Goal: Task Accomplishment & Management: Complete application form

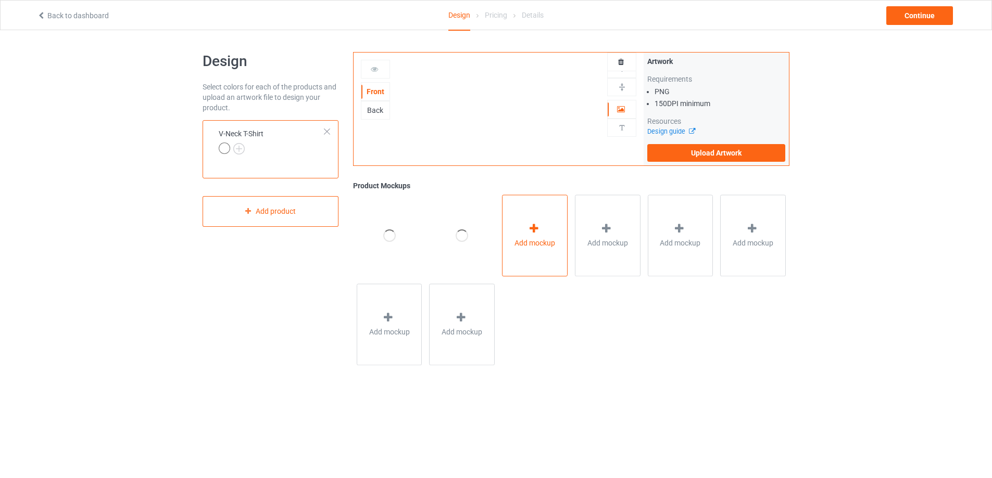
click at [524, 231] on div "Add mockup" at bounding box center [535, 236] width 66 height 82
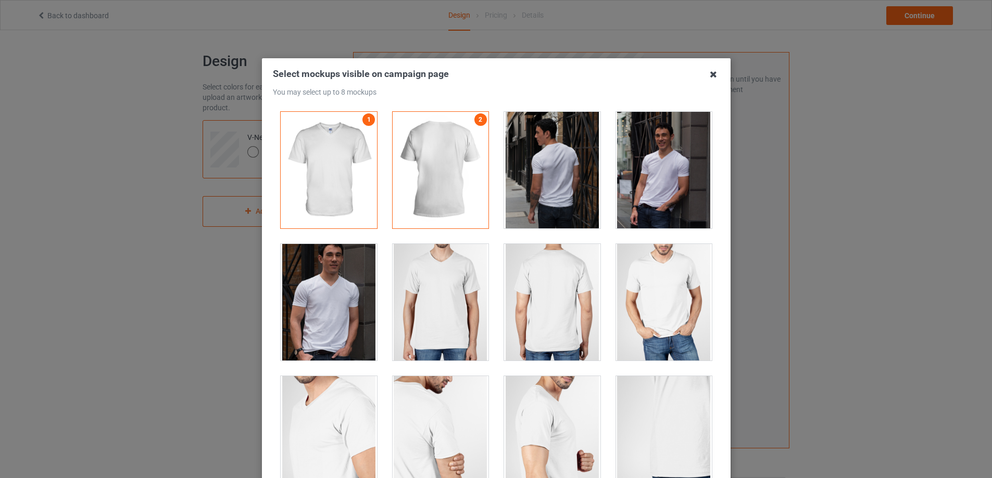
click at [718, 77] on icon at bounding box center [713, 74] width 17 height 17
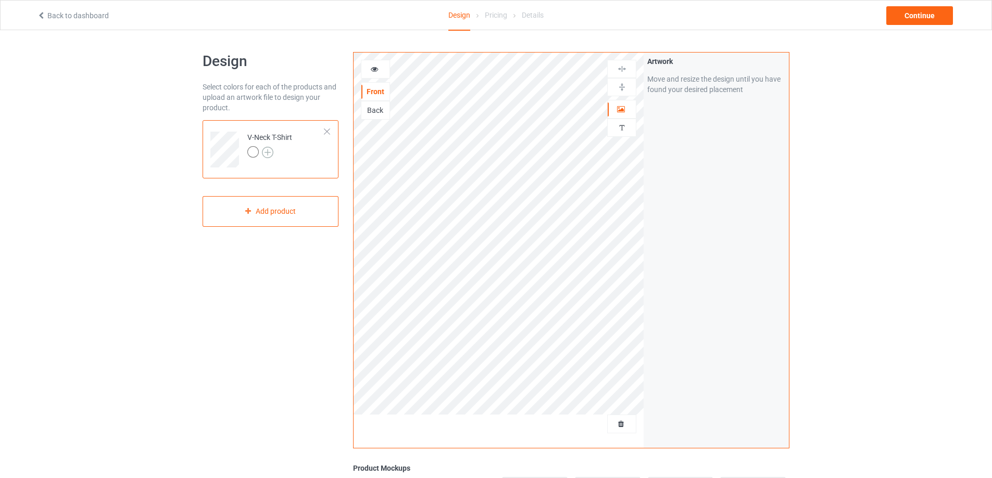
click at [270, 151] on img at bounding box center [267, 152] width 11 height 11
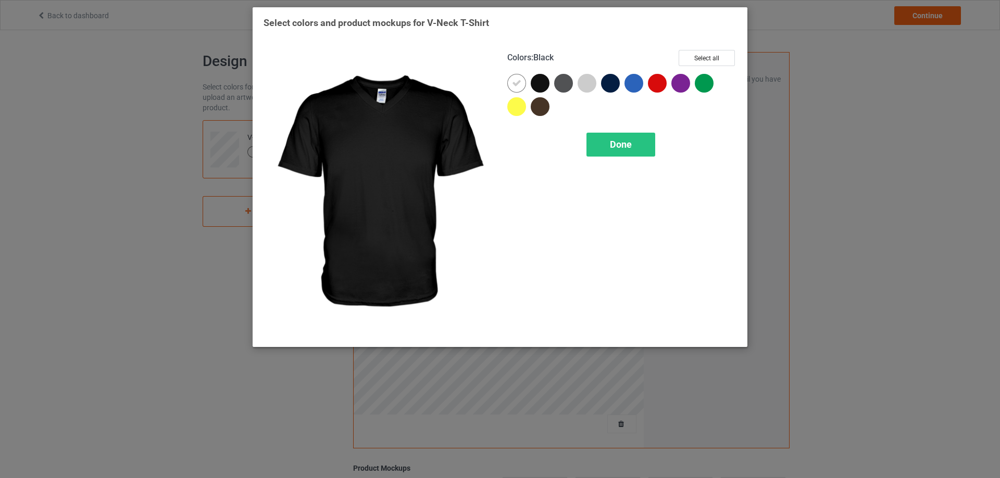
click at [539, 83] on div at bounding box center [539, 83] width 19 height 19
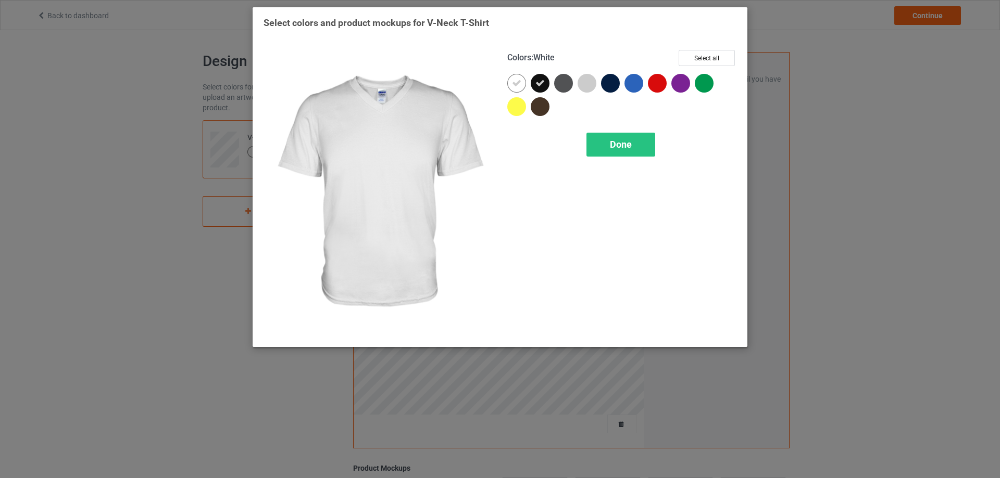
click at [515, 82] on icon at bounding box center [516, 83] width 9 height 9
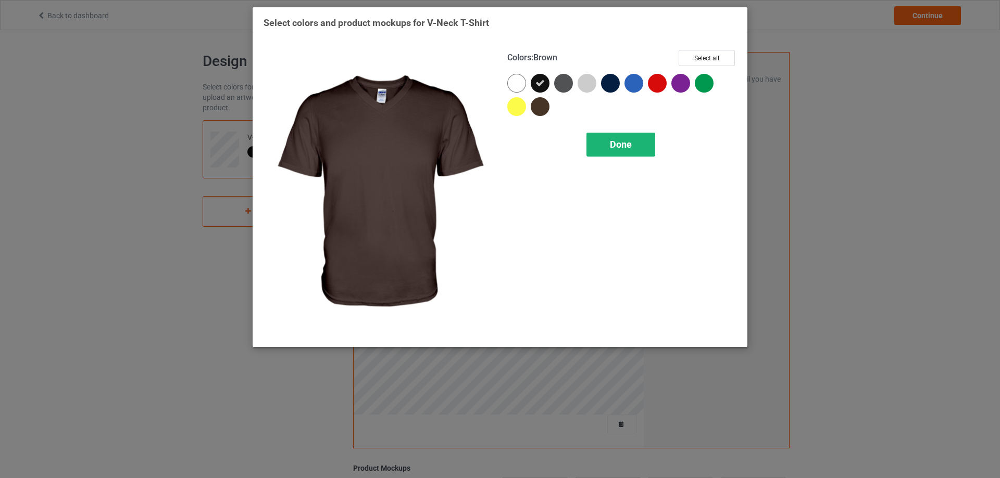
click at [620, 140] on span "Done" at bounding box center [621, 144] width 22 height 11
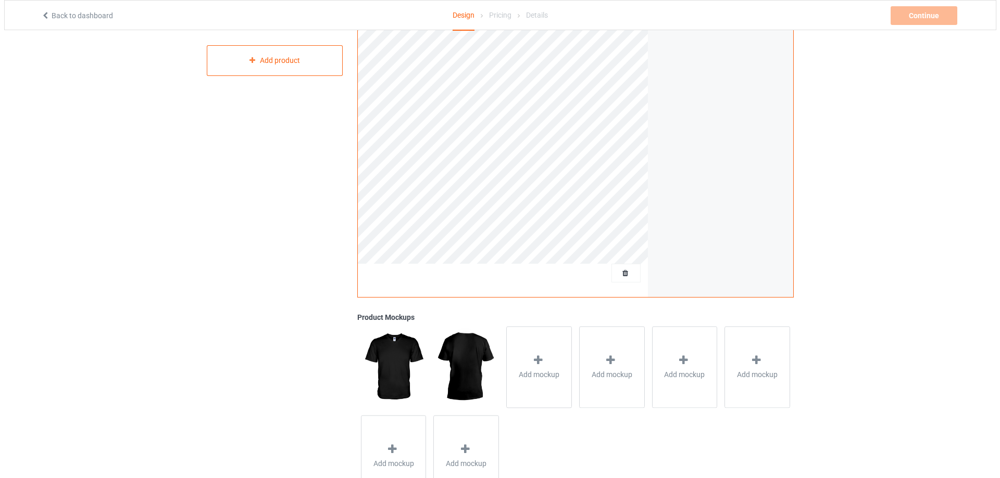
scroll to position [156, 0]
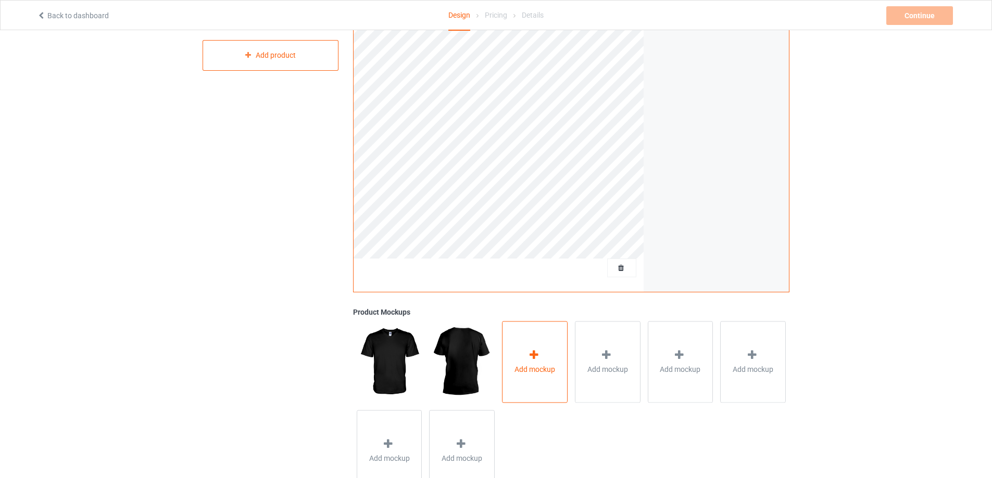
click at [536, 355] on icon at bounding box center [533, 355] width 13 height 11
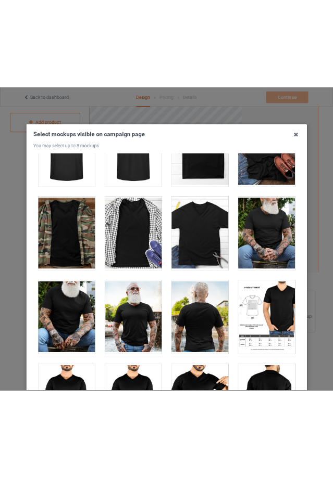
scroll to position [130, 0]
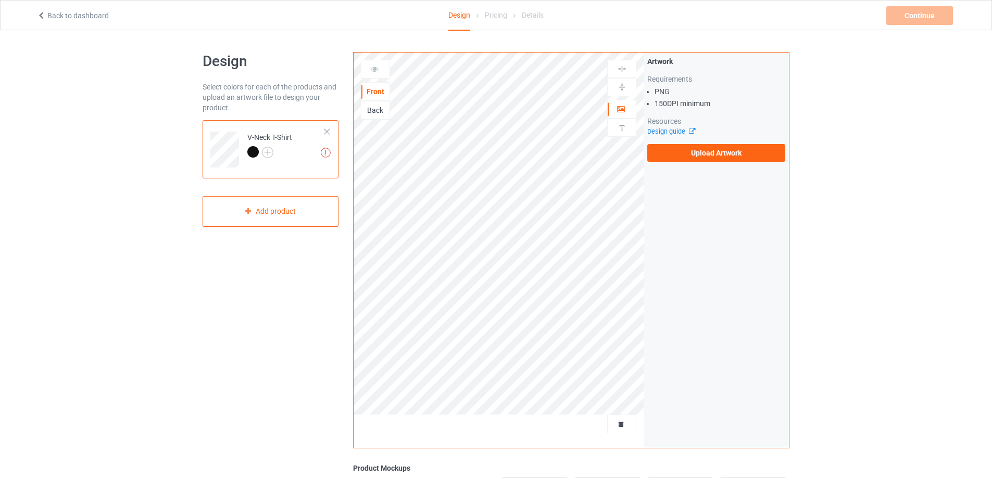
click at [327, 131] on div at bounding box center [326, 131] width 7 height 7
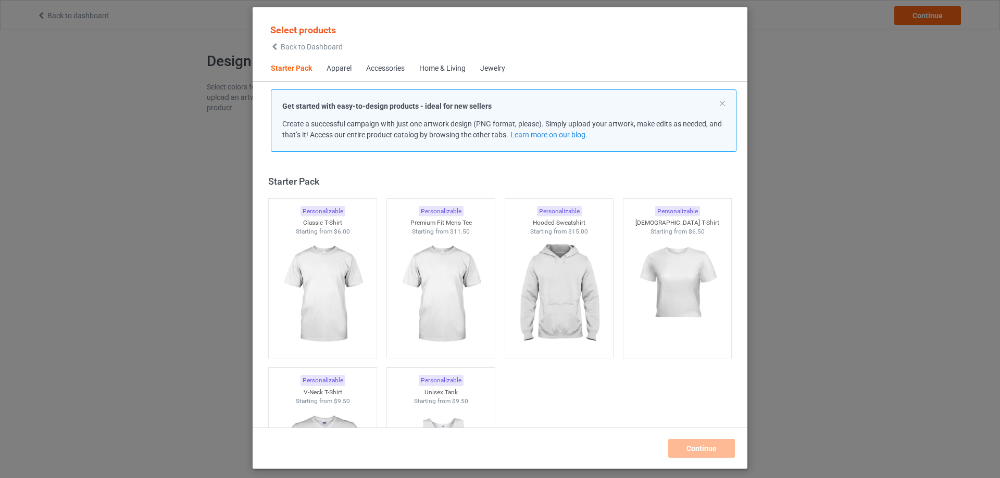
scroll to position [14, 0]
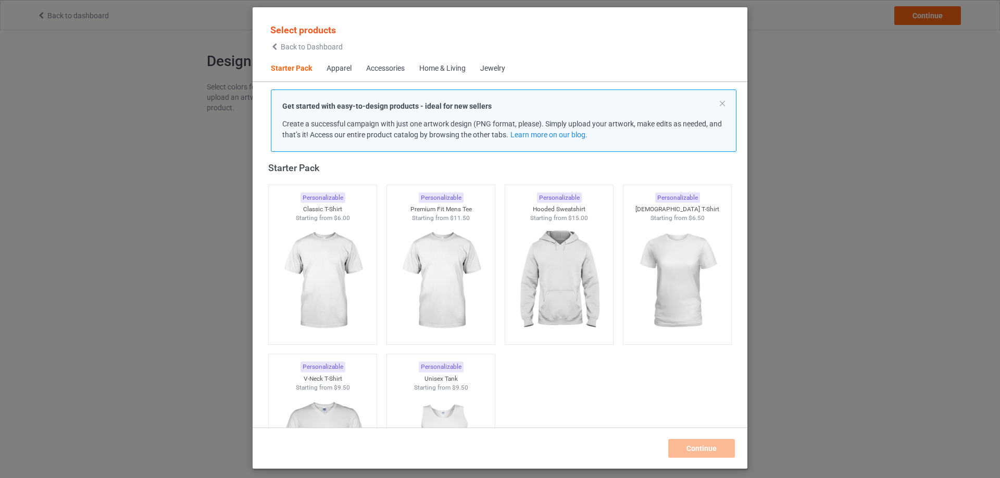
click at [378, 70] on div "Accessories" at bounding box center [385, 69] width 39 height 10
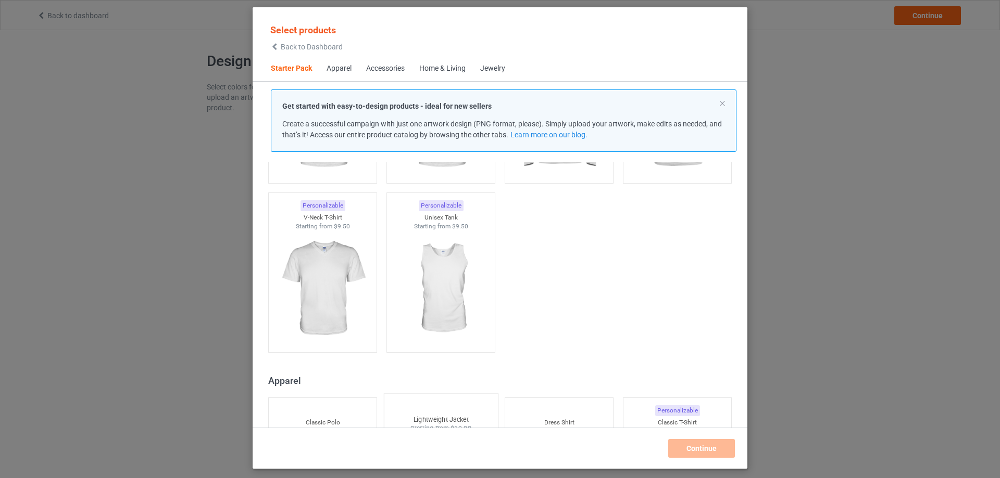
scroll to position [153, 0]
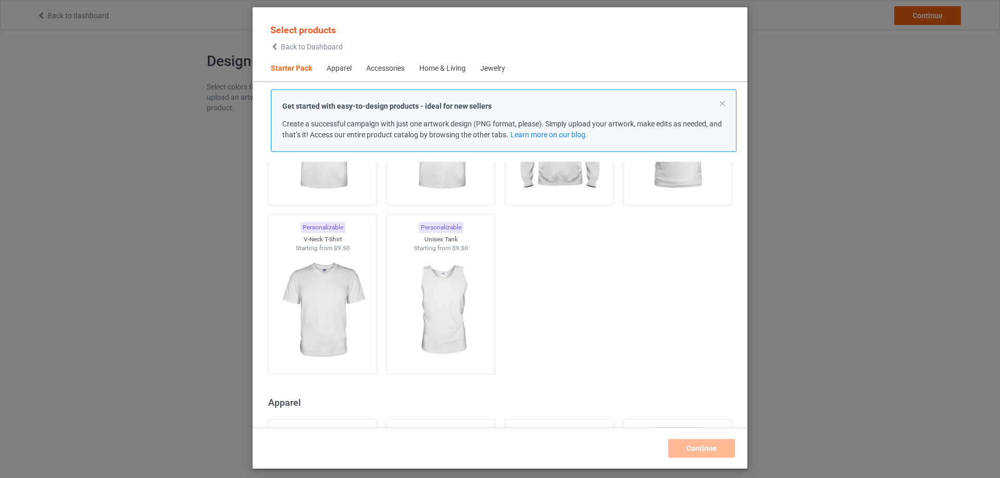
click at [376, 69] on div "Accessories" at bounding box center [385, 69] width 39 height 10
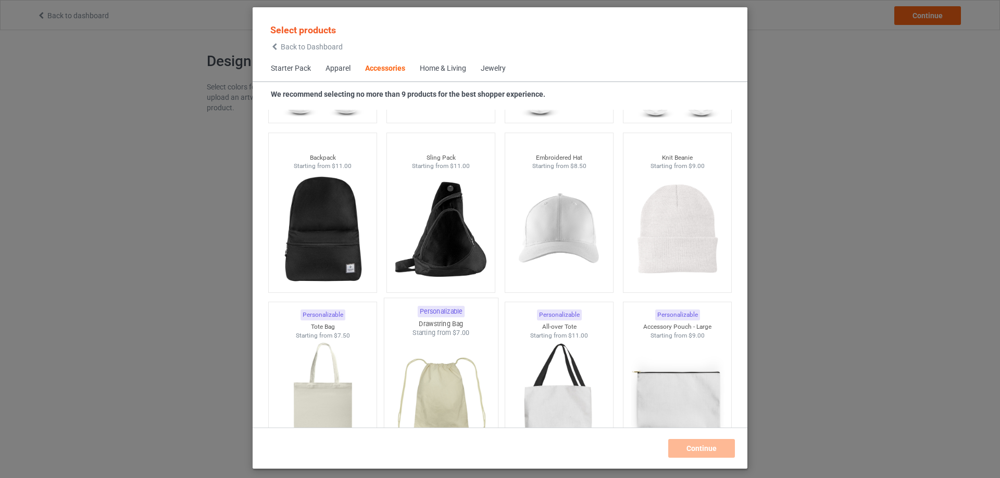
scroll to position [2964, 0]
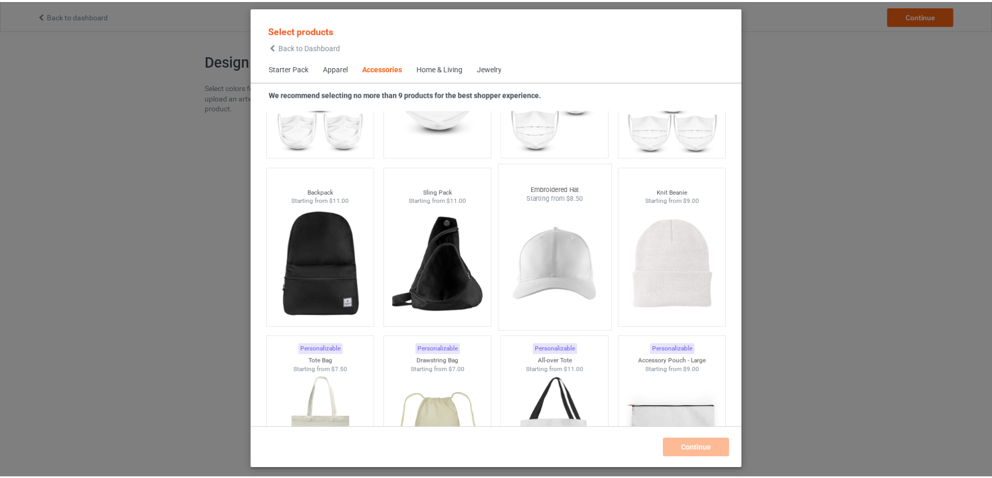
scroll to position [2964, 0]
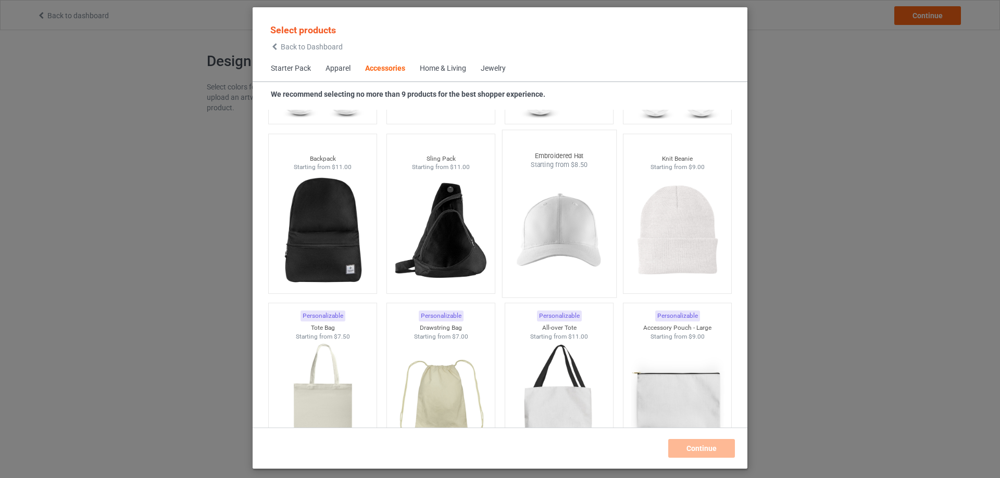
click at [554, 236] on img at bounding box center [559, 231] width 98 height 122
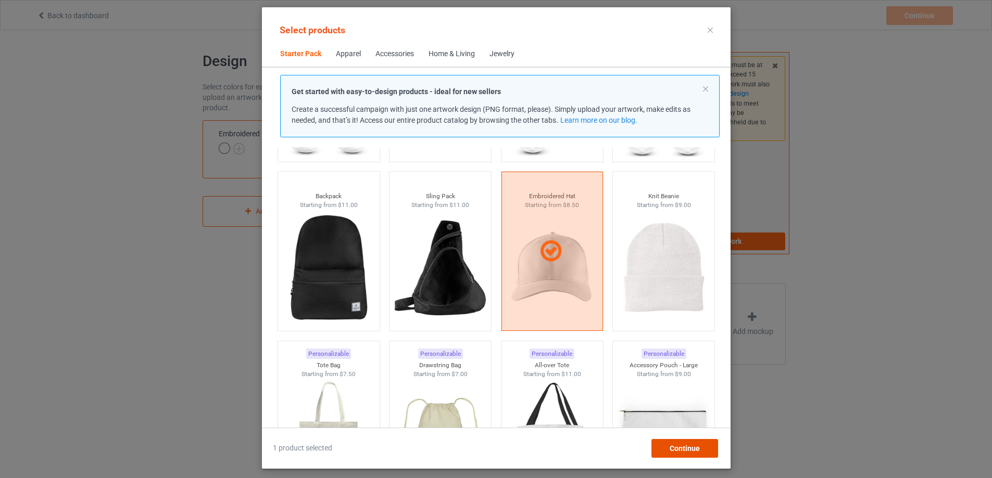
drag, startPoint x: 686, startPoint y: 447, endPoint x: 682, endPoint y: 442, distance: 5.9
click at [686, 447] on span "Continue" at bounding box center [684, 449] width 30 height 8
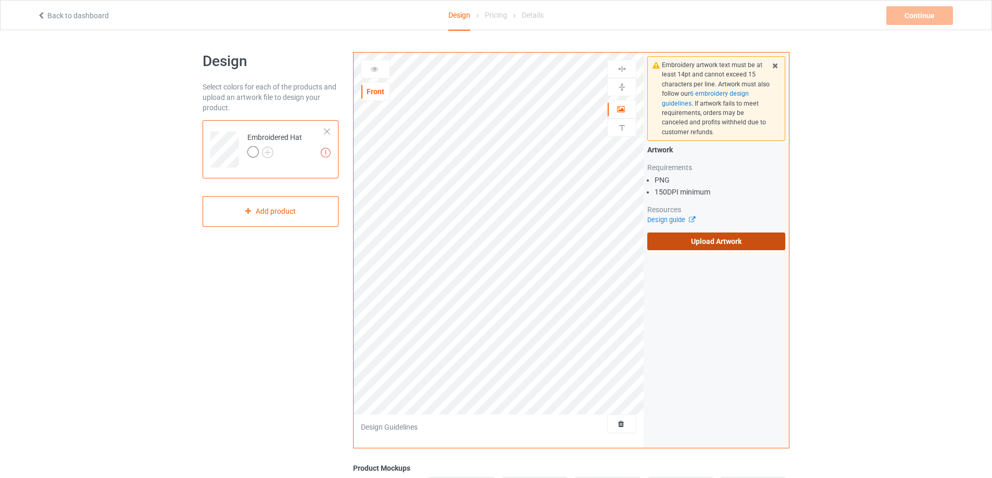
click at [688, 240] on label "Upload Artwork" at bounding box center [716, 242] width 138 height 18
click at [0, 0] on input "Upload Artwork" at bounding box center [0, 0] width 0 height 0
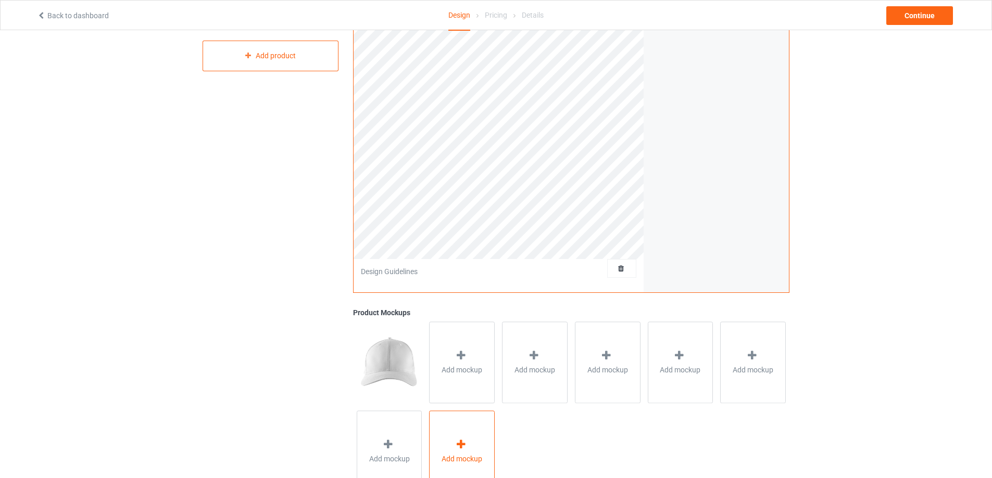
scroll to position [156, 0]
click at [467, 375] on div "Add mockup" at bounding box center [462, 362] width 66 height 82
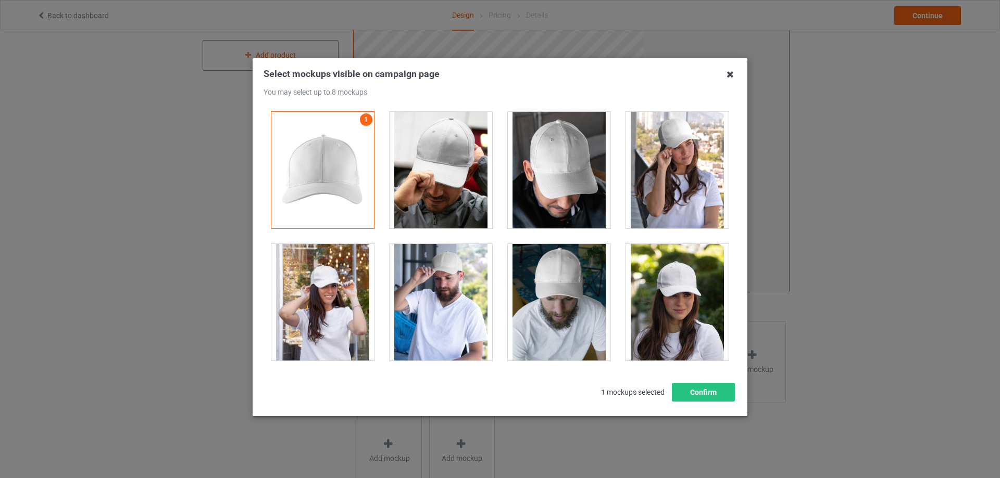
click at [724, 78] on icon at bounding box center [730, 74] width 17 height 17
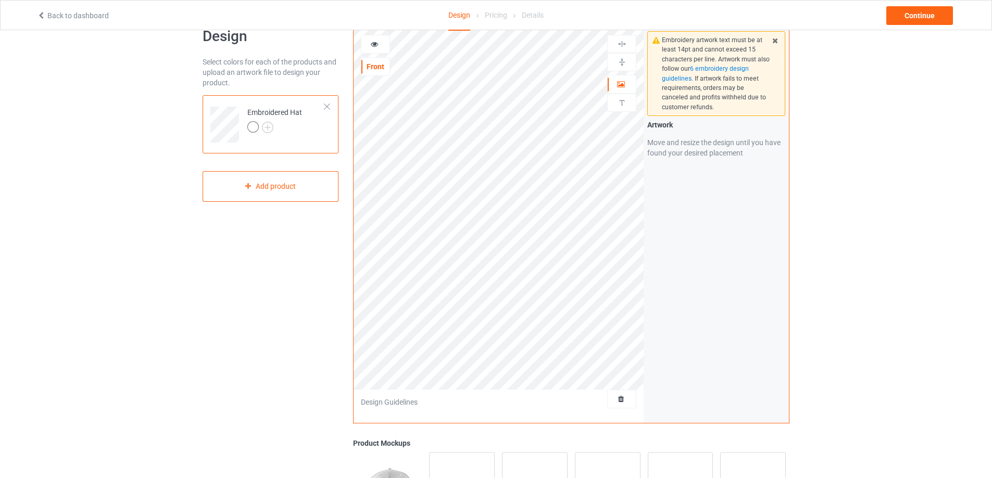
scroll to position [0, 0]
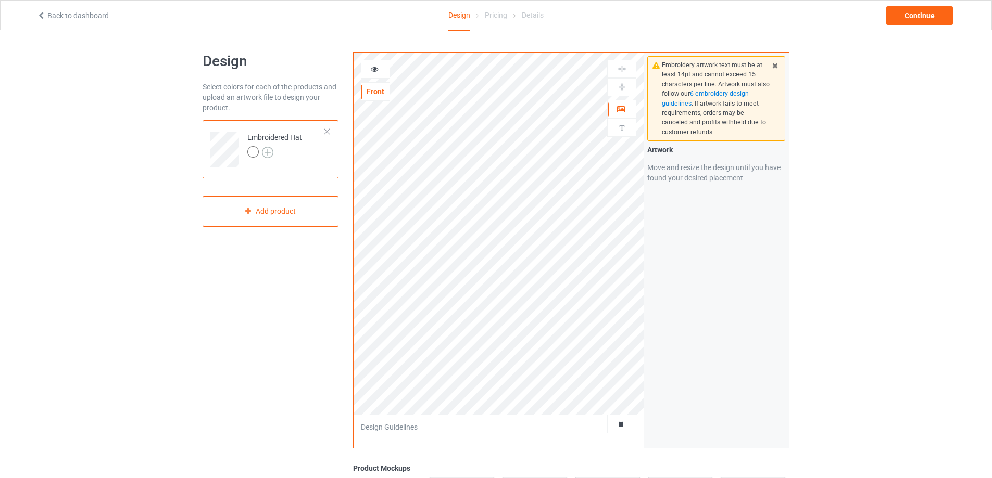
click at [273, 149] on img at bounding box center [267, 152] width 11 height 11
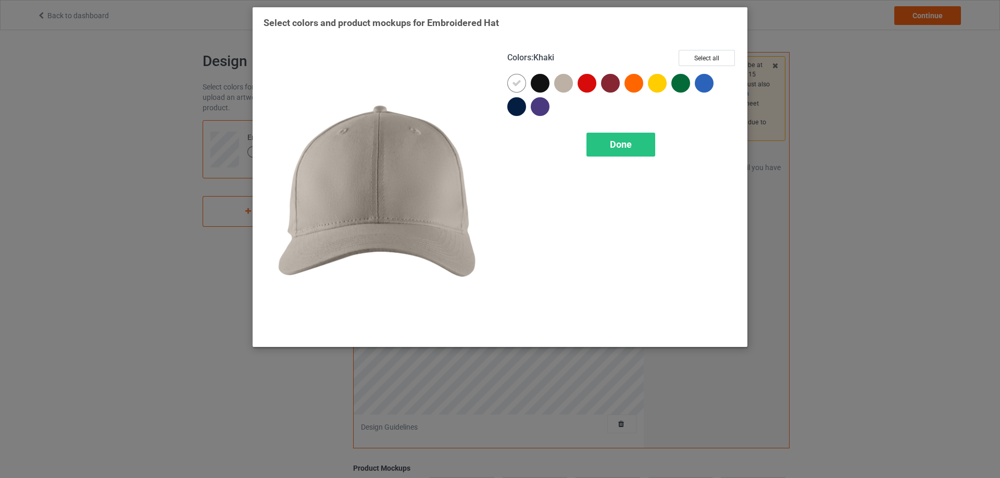
click at [562, 91] on div at bounding box center [563, 83] width 19 height 19
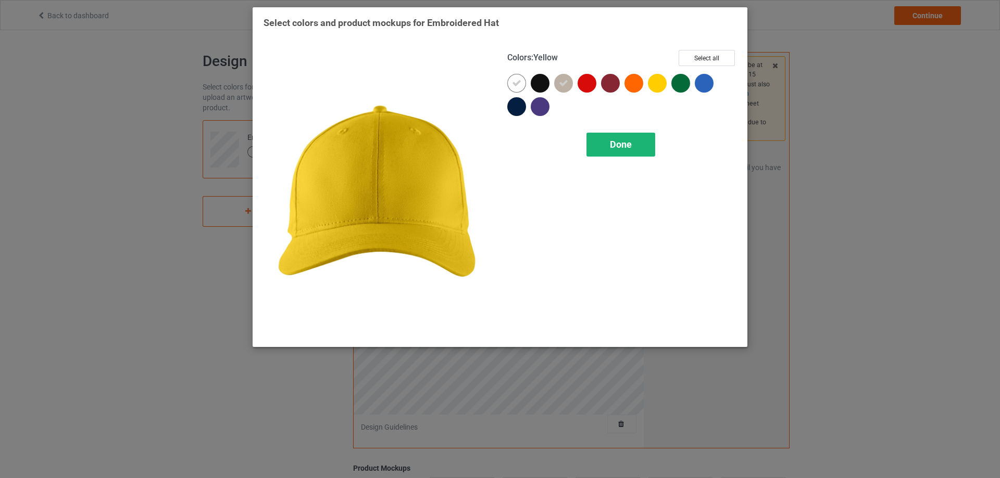
click at [630, 146] on span "Done" at bounding box center [621, 144] width 22 height 11
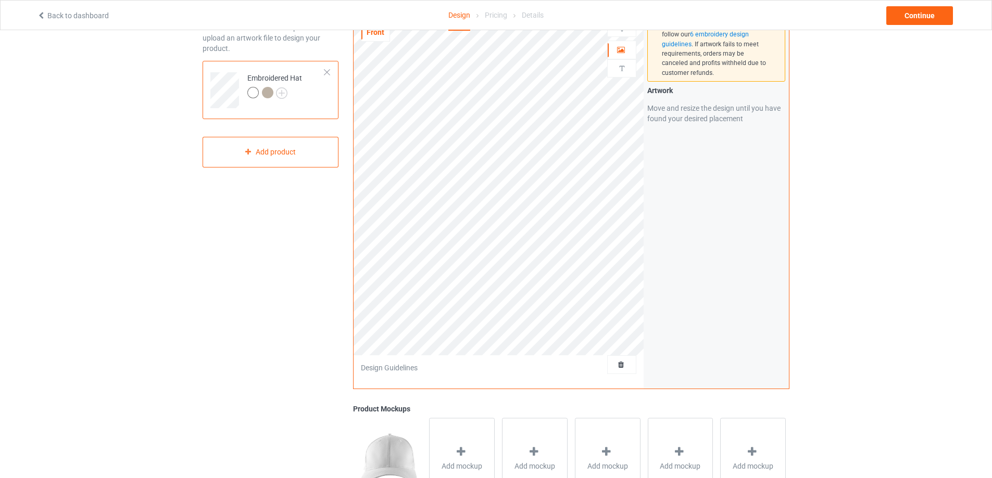
scroll to position [52, 0]
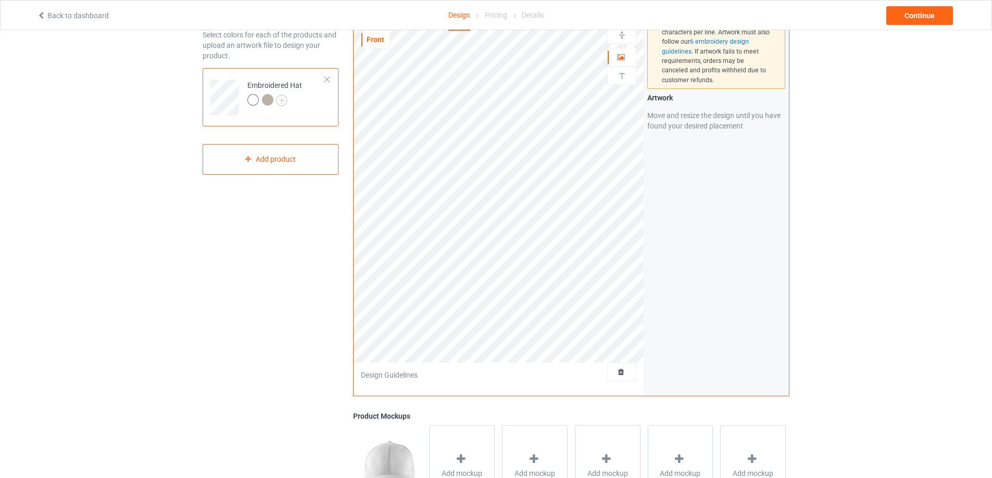
click at [266, 98] on div at bounding box center [267, 99] width 11 height 11
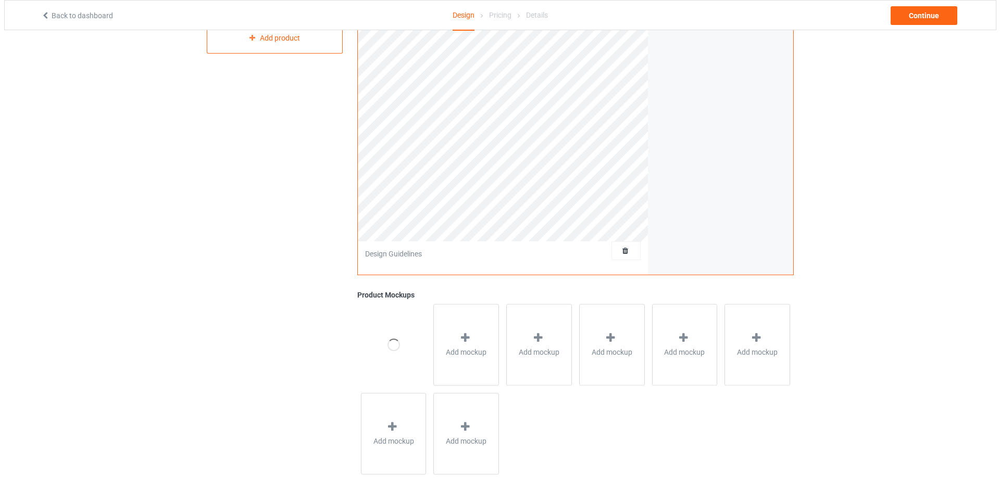
scroll to position [196, 0]
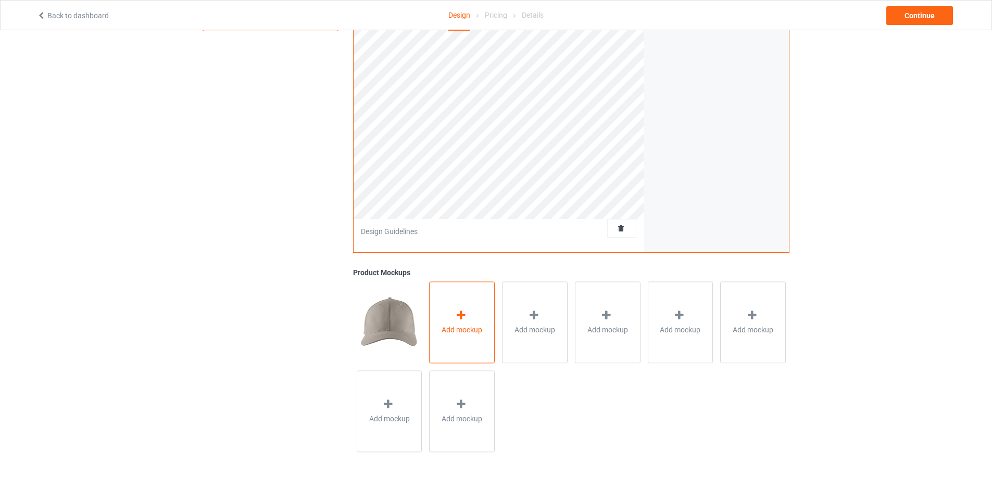
click at [453, 320] on div "Add mockup" at bounding box center [462, 323] width 66 height 82
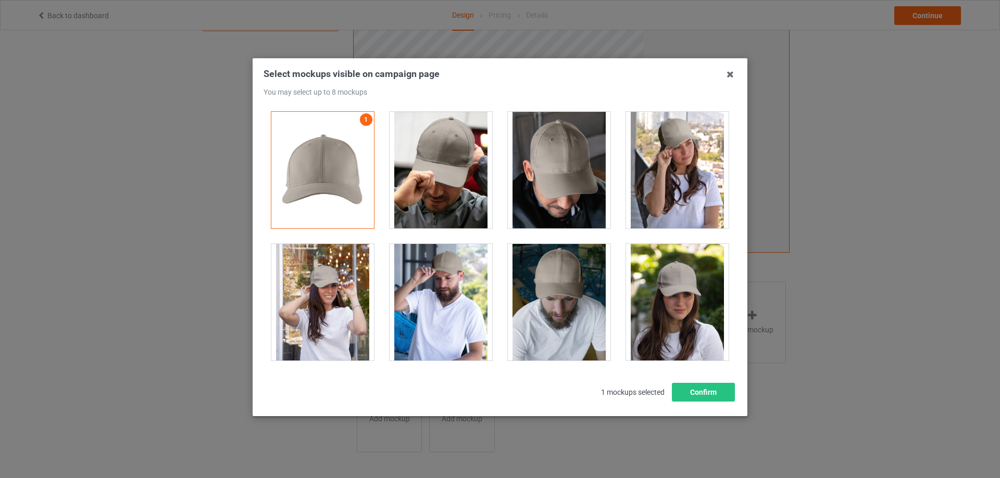
click at [562, 153] on div at bounding box center [559, 170] width 103 height 117
drag, startPoint x: 347, startPoint y: 301, endPoint x: 407, endPoint y: 294, distance: 60.2
click at [349, 300] on div at bounding box center [322, 302] width 103 height 117
click at [450, 293] on div at bounding box center [440, 302] width 103 height 117
click at [571, 304] on div at bounding box center [559, 302] width 103 height 117
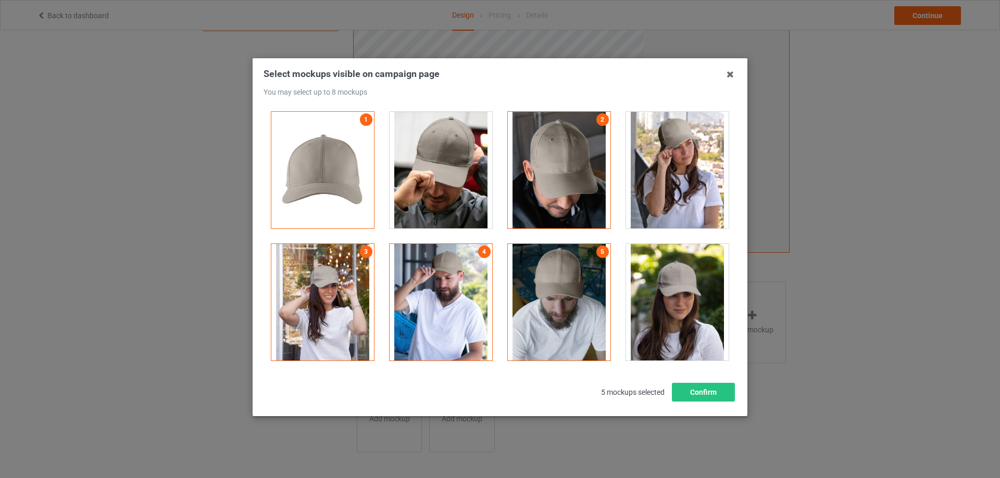
drag, startPoint x: 652, startPoint y: 300, endPoint x: 662, endPoint y: 236, distance: 65.4
click at [653, 300] on div at bounding box center [677, 302] width 103 height 117
click at [673, 193] on div at bounding box center [677, 170] width 103 height 117
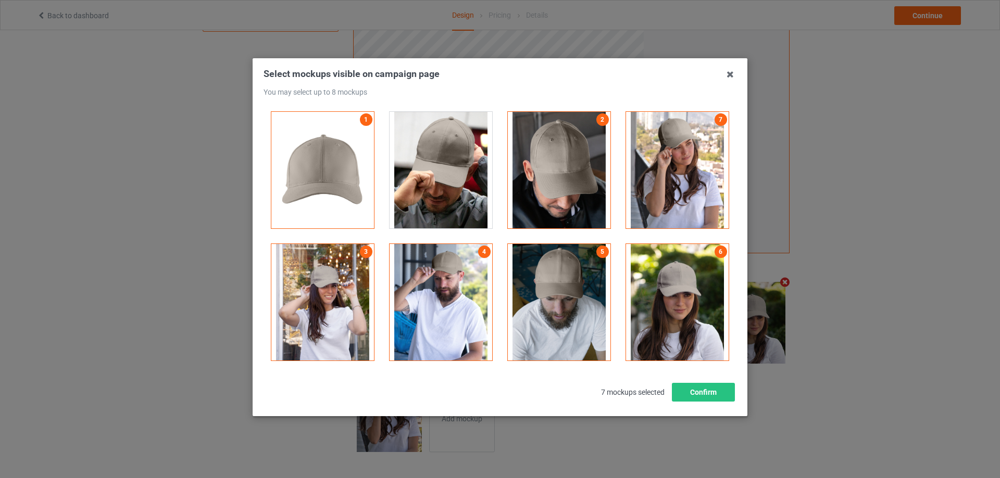
click at [437, 172] on div at bounding box center [440, 170] width 103 height 117
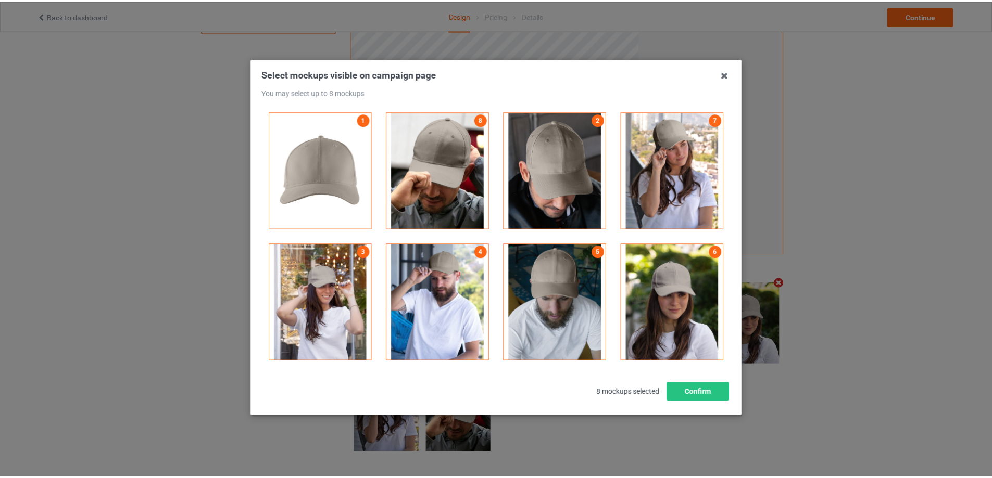
scroll to position [195, 0]
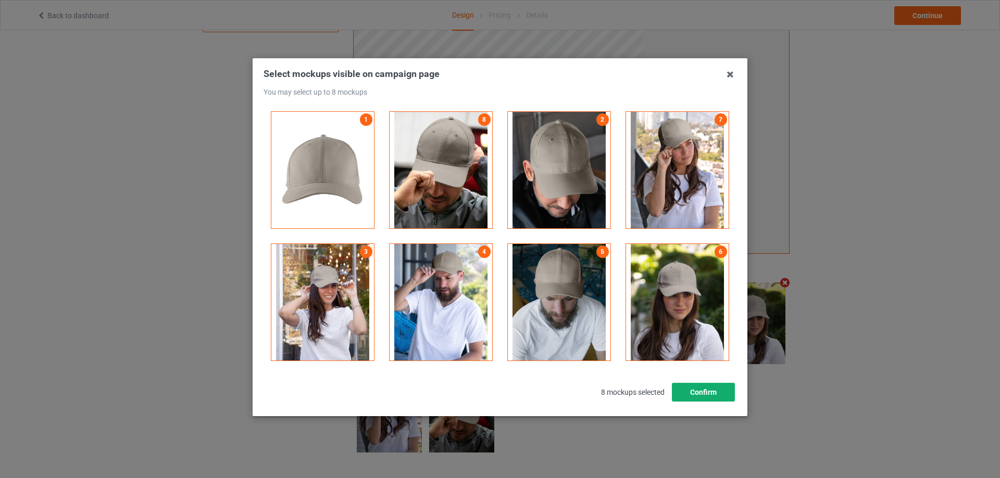
click at [703, 393] on button "Confirm" at bounding box center [703, 392] width 63 height 19
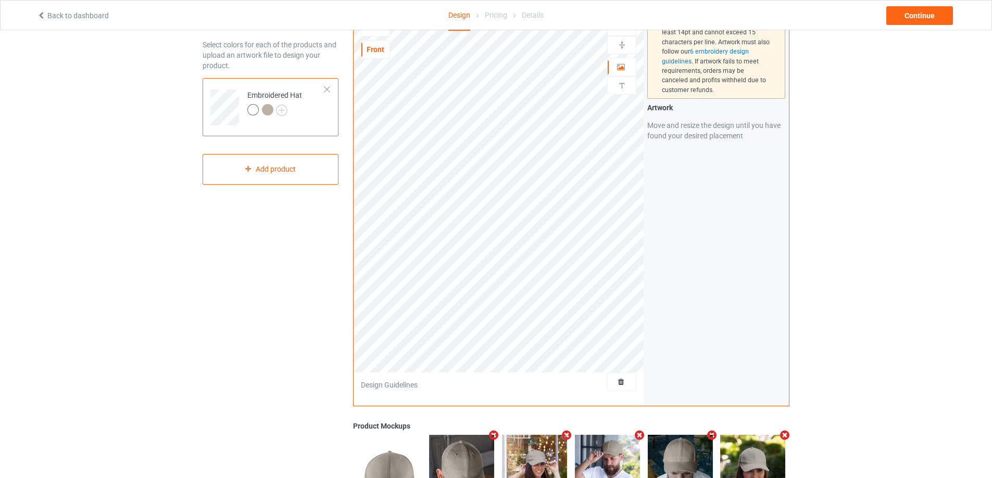
scroll to position [39, 0]
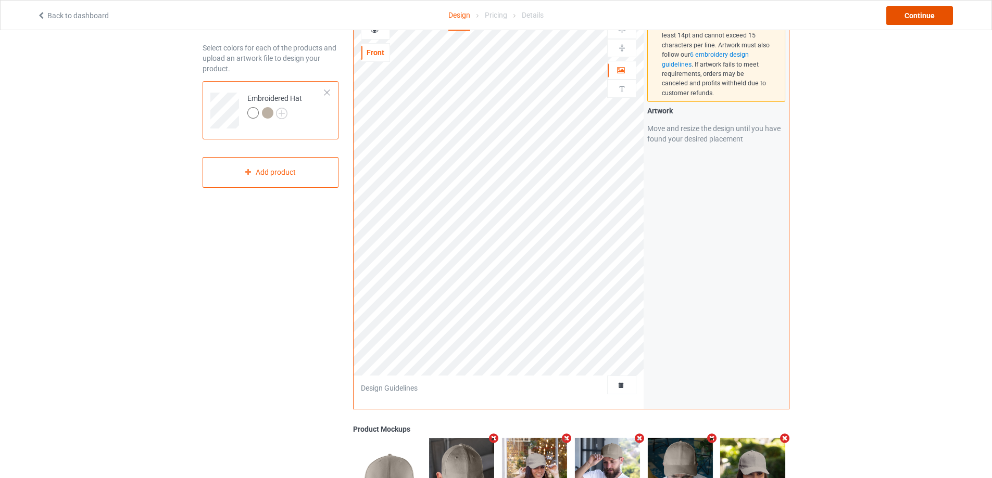
click at [918, 10] on div "Continue" at bounding box center [919, 15] width 67 height 19
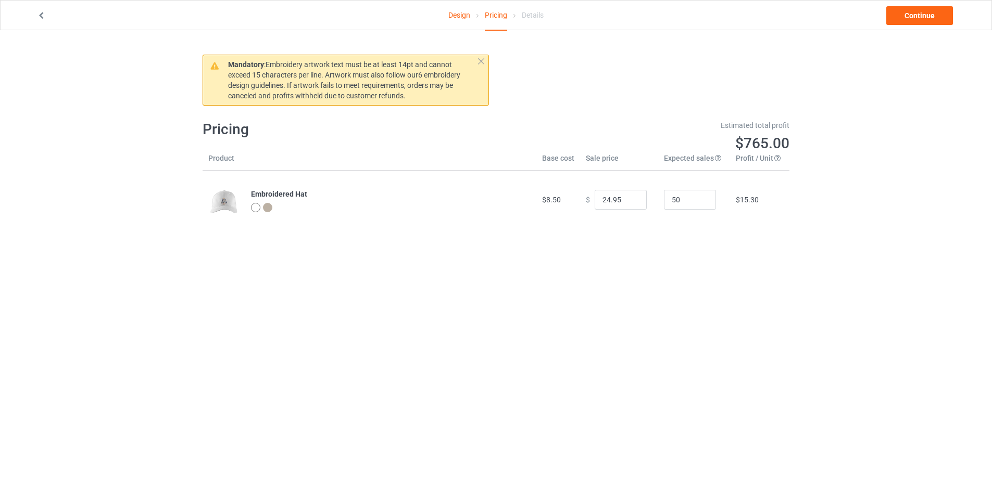
click at [267, 212] on div at bounding box center [267, 207] width 9 height 9
click at [902, 16] on link "Continue" at bounding box center [919, 15] width 67 height 19
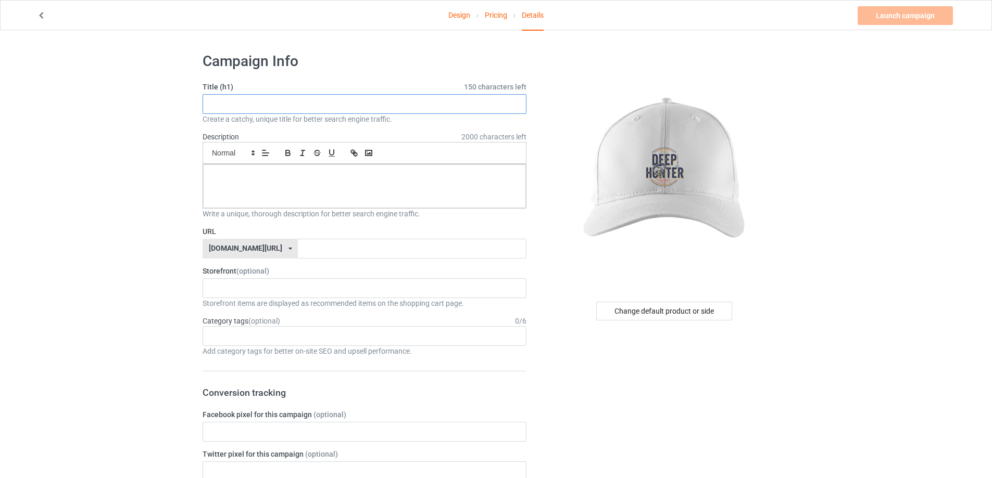
click at [225, 108] on input "text" at bounding box center [365, 104] width 324 height 20
type input "deep hunter"
click at [655, 160] on img at bounding box center [664, 169] width 187 height 234
click at [307, 192] on div at bounding box center [364, 187] width 323 height 44
click at [298, 254] on input "text" at bounding box center [412, 249] width 228 height 20
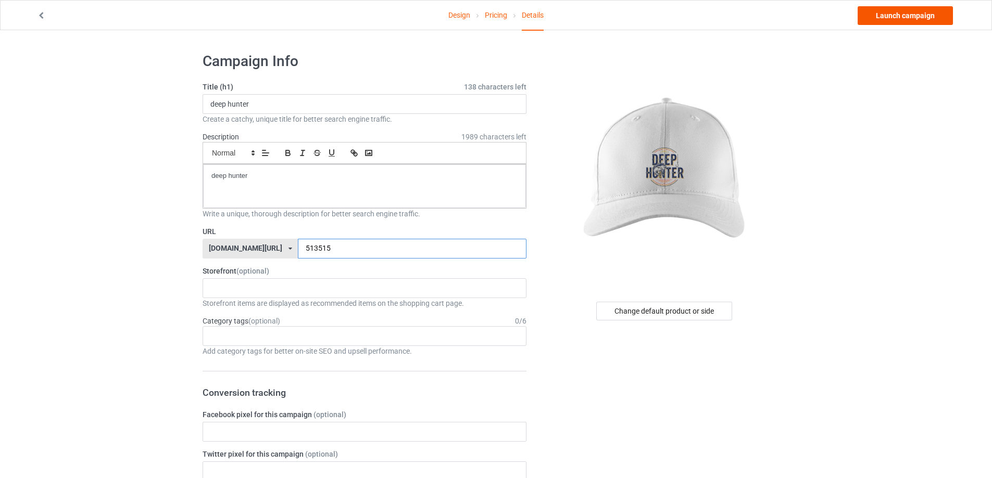
type input "513515"
click at [900, 10] on link "Launch campaign" at bounding box center [904, 15] width 95 height 19
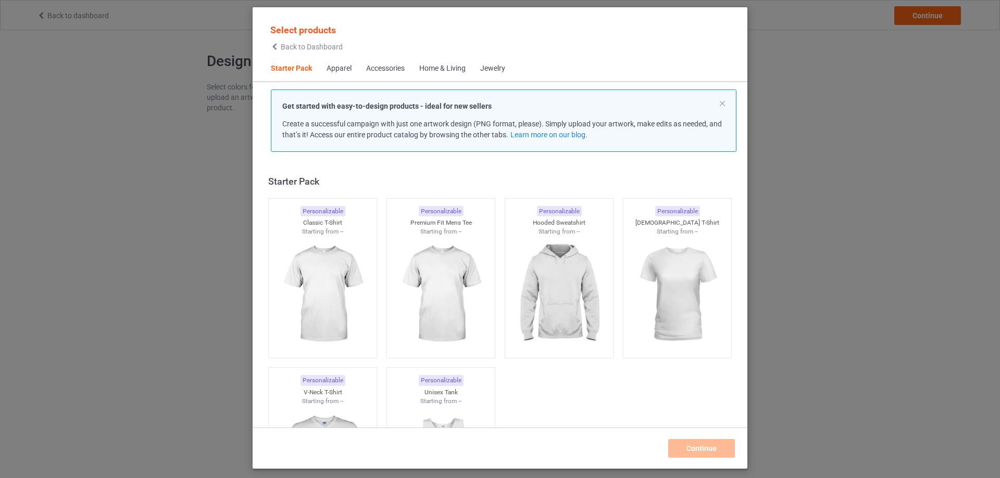
scroll to position [14, 0]
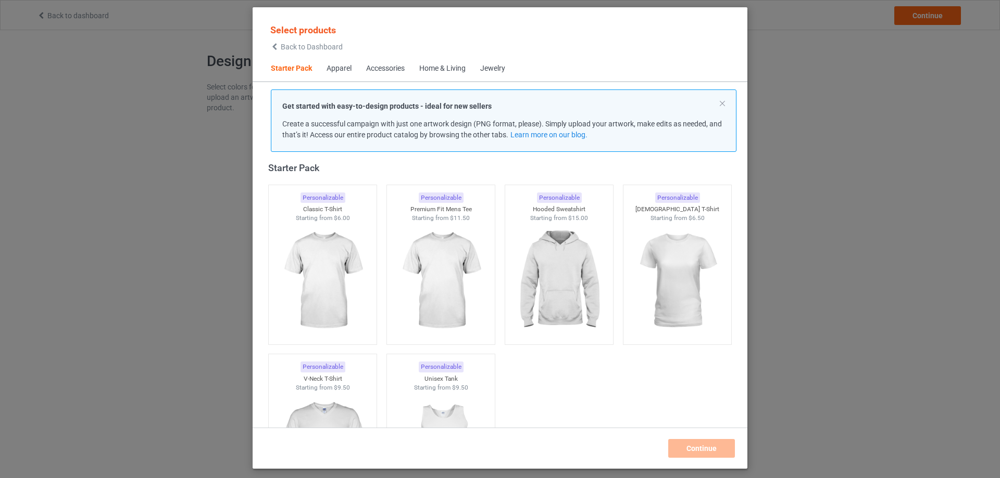
click at [391, 71] on div "Accessories" at bounding box center [385, 69] width 39 height 10
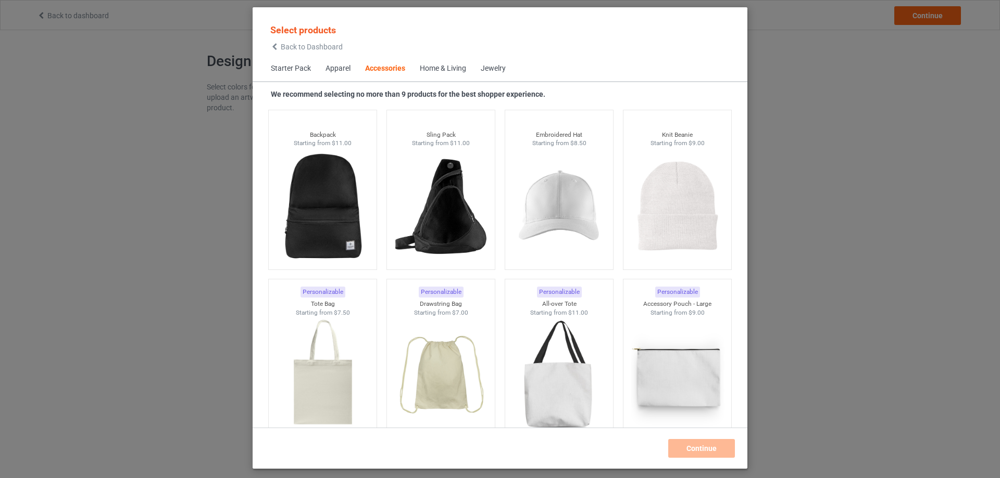
scroll to position [3016, 0]
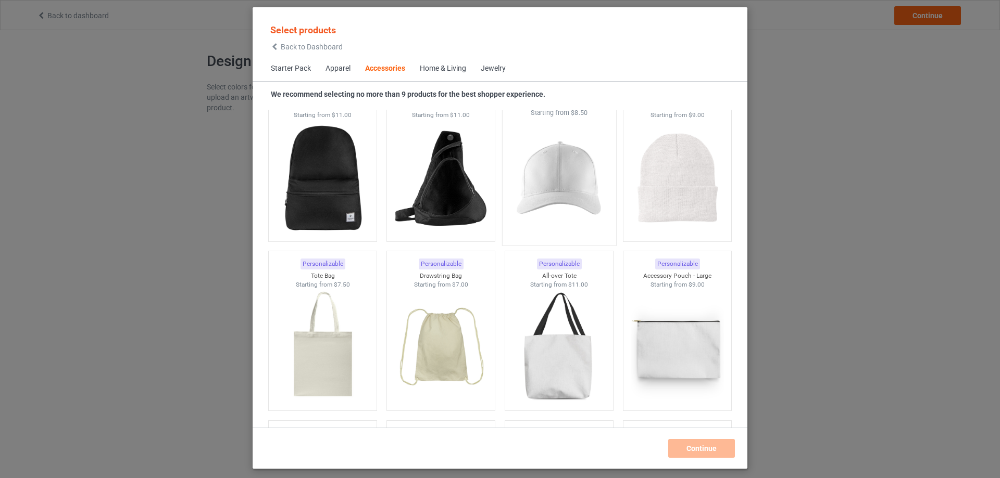
click at [565, 183] on img at bounding box center [559, 179] width 98 height 122
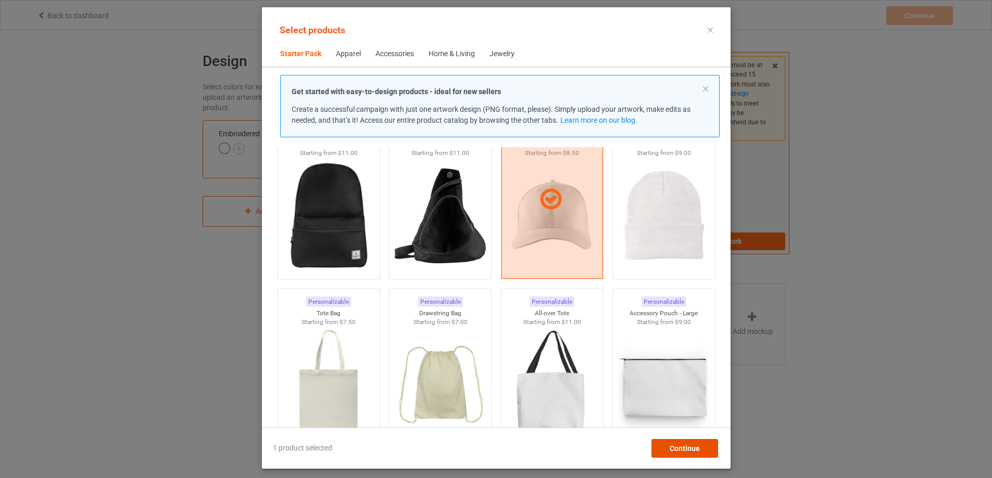
click at [685, 452] on span "Continue" at bounding box center [684, 449] width 30 height 8
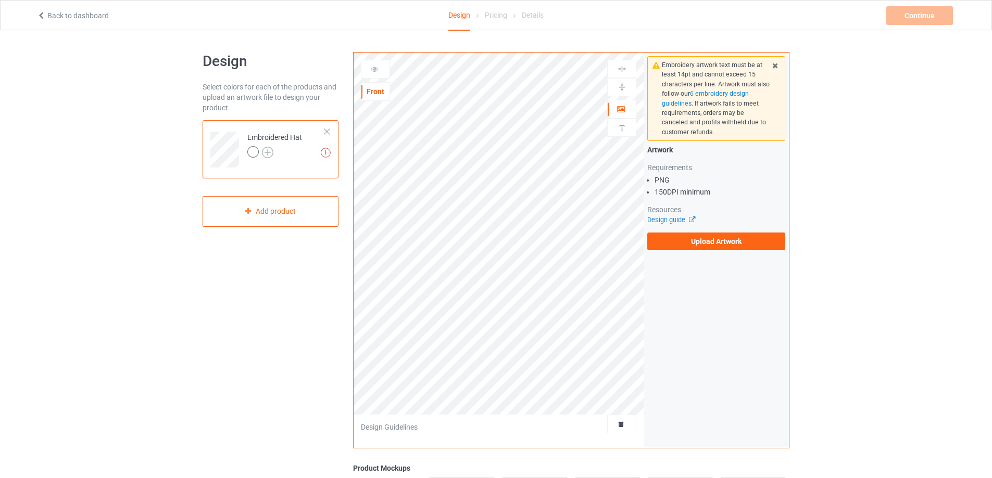
click at [268, 155] on img at bounding box center [267, 152] width 11 height 11
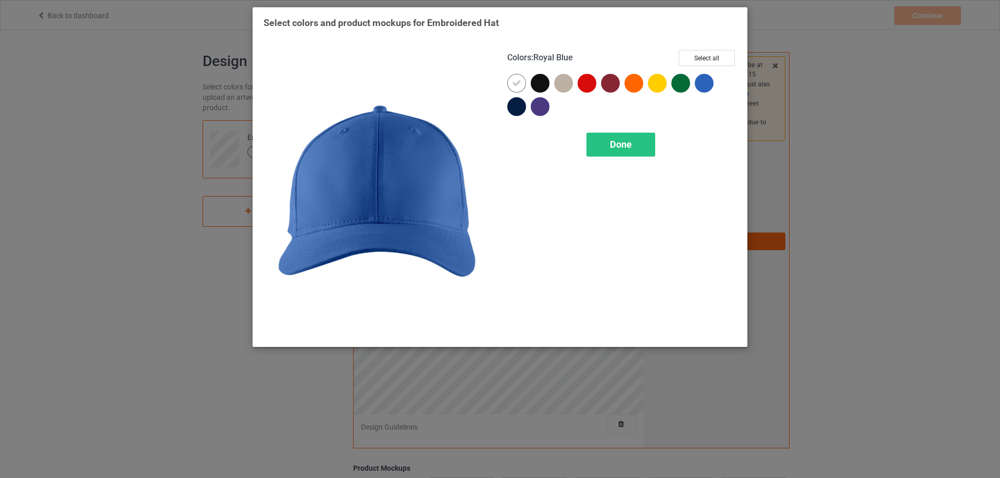
click at [813, 69] on div "Select colors and product mockups for Embroidered Hat Colors : Royal Blue Selec…" at bounding box center [500, 239] width 1000 height 478
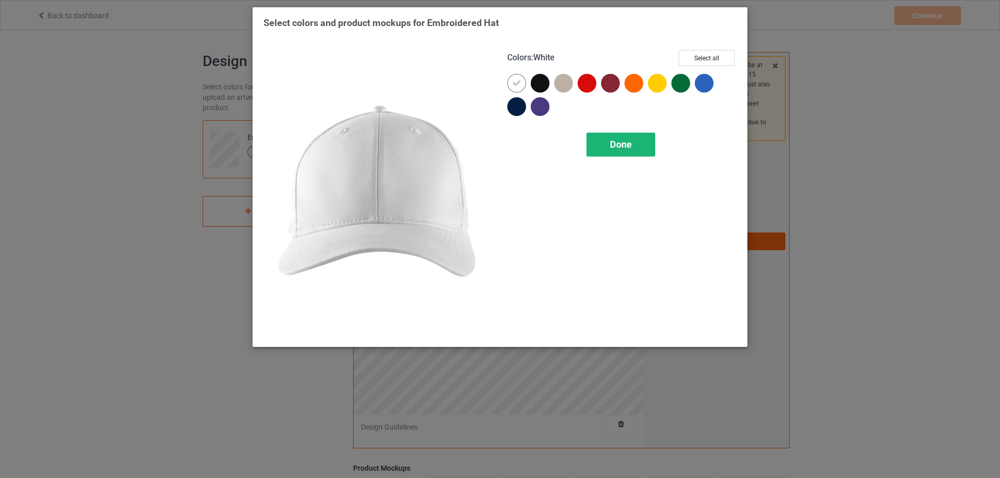
click at [616, 151] on div "Done" at bounding box center [620, 145] width 69 height 24
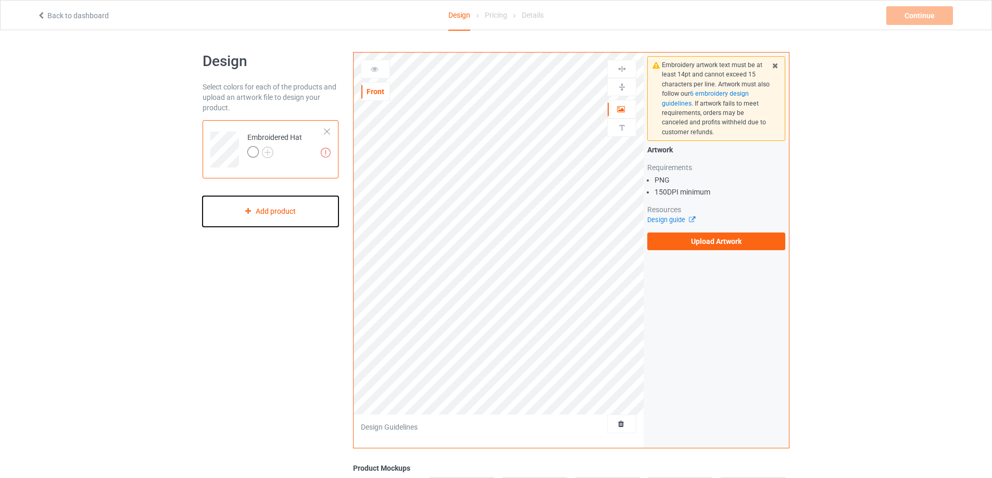
click at [282, 219] on div "Add product" at bounding box center [271, 211] width 136 height 31
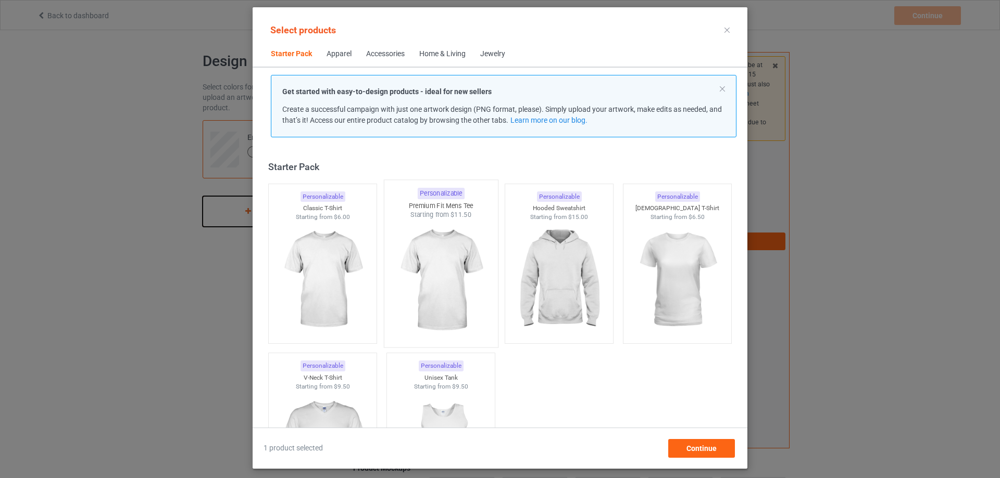
scroll to position [14, 0]
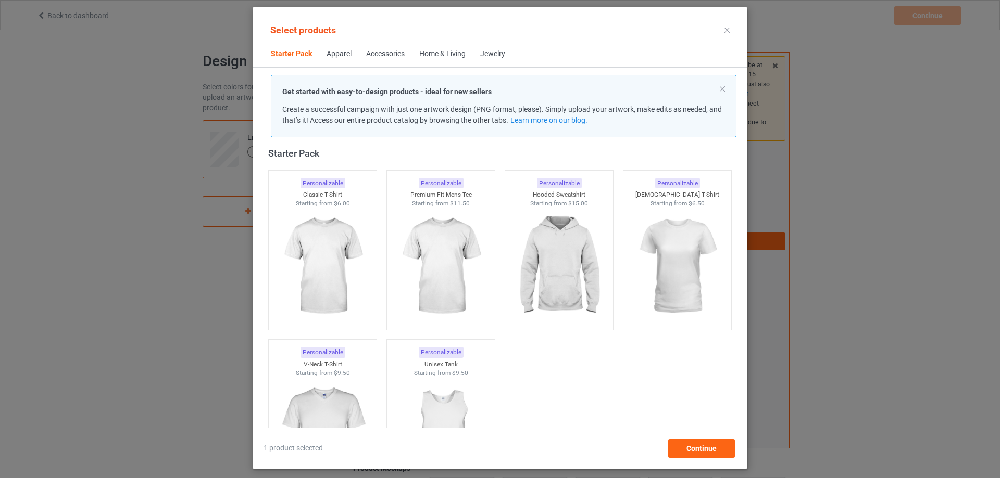
click at [366, 54] on div "Accessories" at bounding box center [385, 54] width 39 height 10
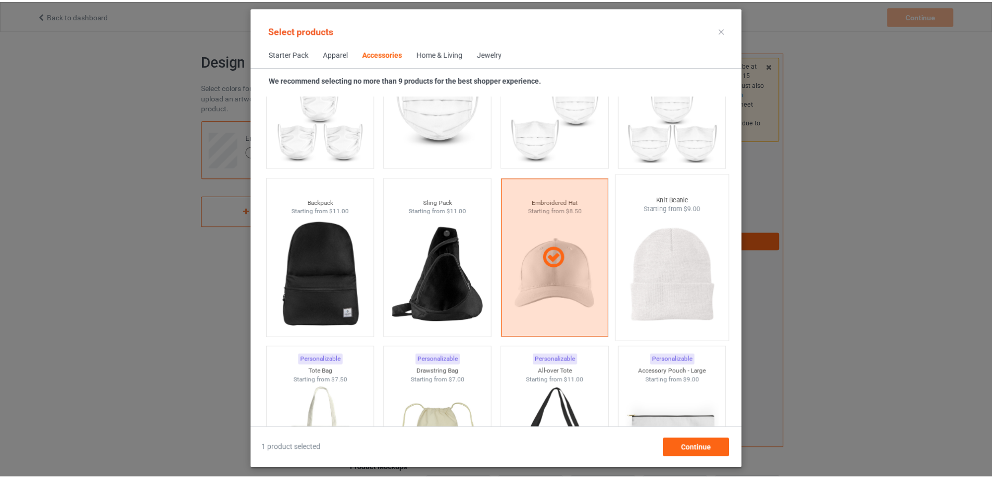
scroll to position [2912, 0]
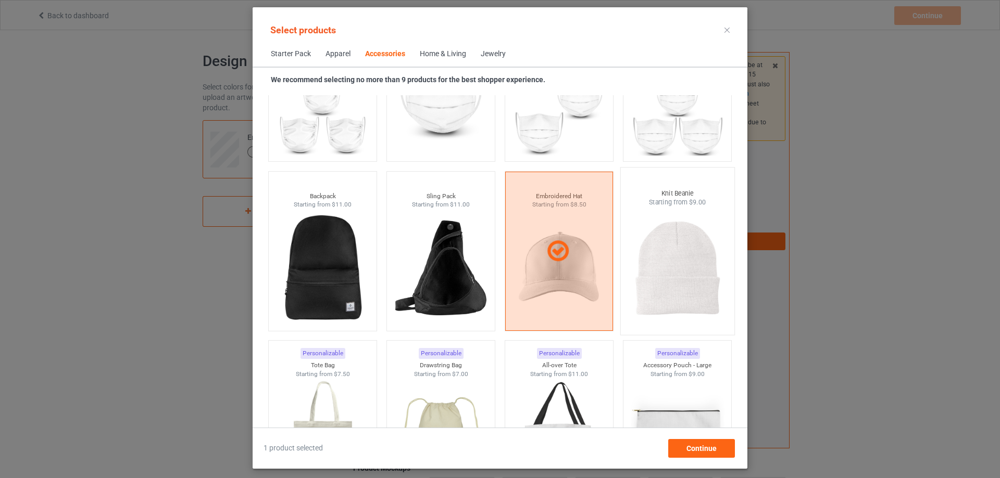
click at [652, 273] on img at bounding box center [677, 268] width 98 height 122
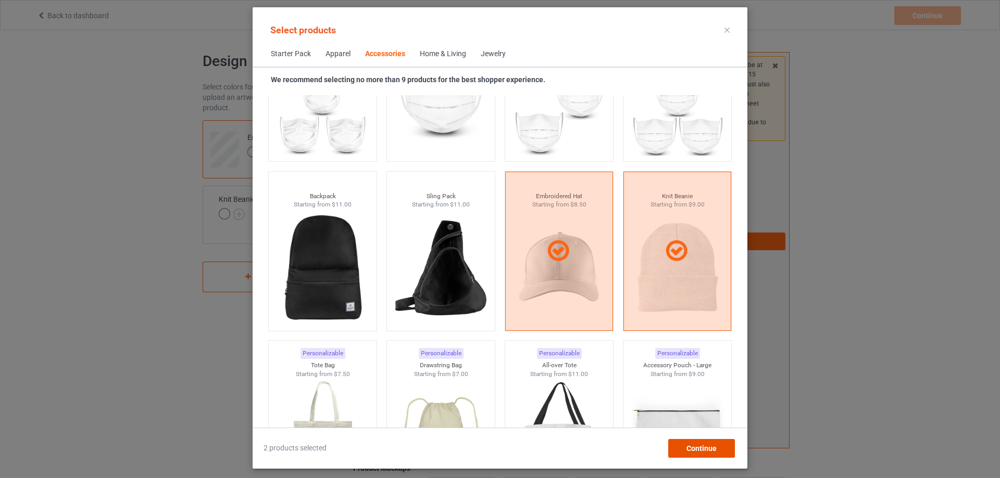
click at [712, 449] on span "Continue" at bounding box center [701, 449] width 30 height 8
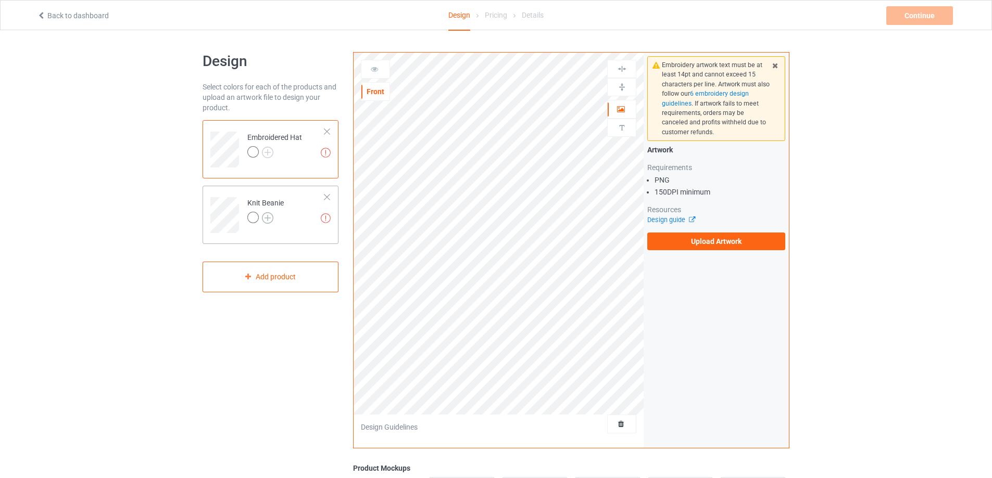
click at [269, 223] on img at bounding box center [267, 217] width 11 height 11
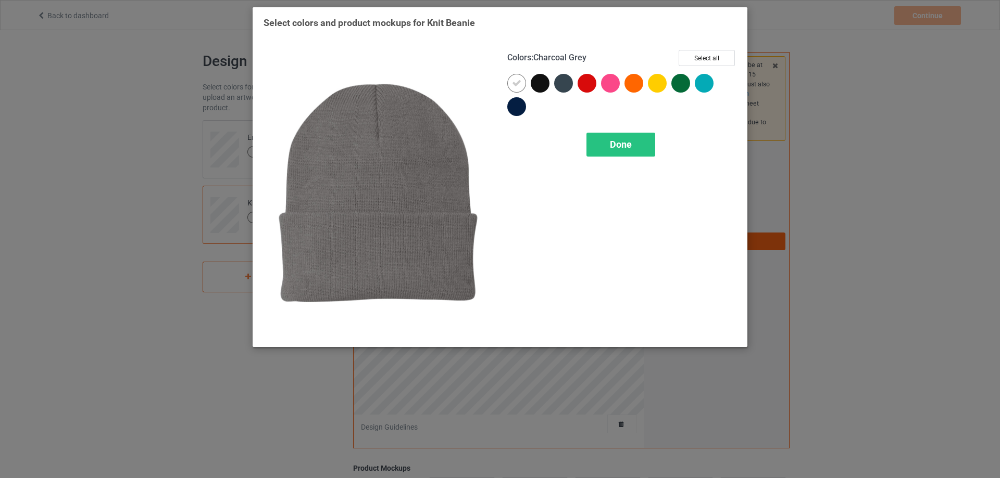
click at [567, 82] on div at bounding box center [563, 83] width 19 height 19
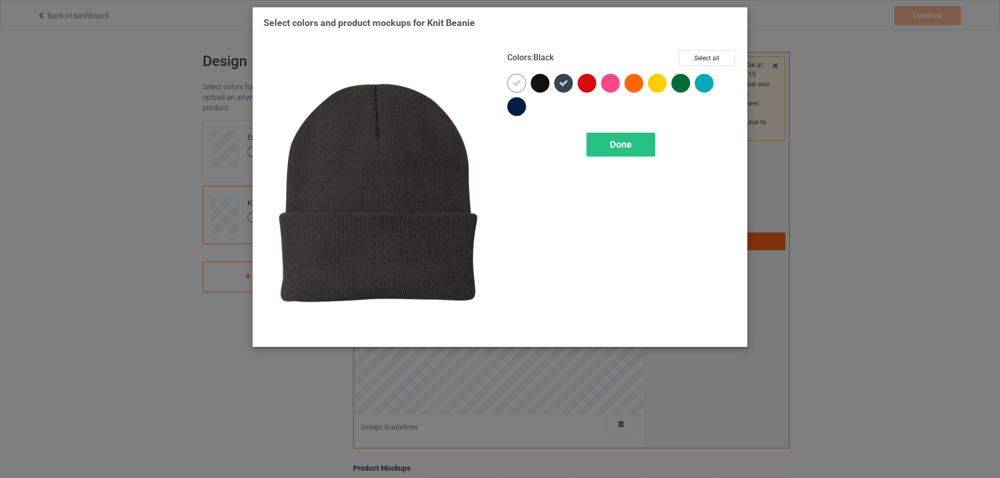
click at [538, 85] on div at bounding box center [539, 83] width 19 height 19
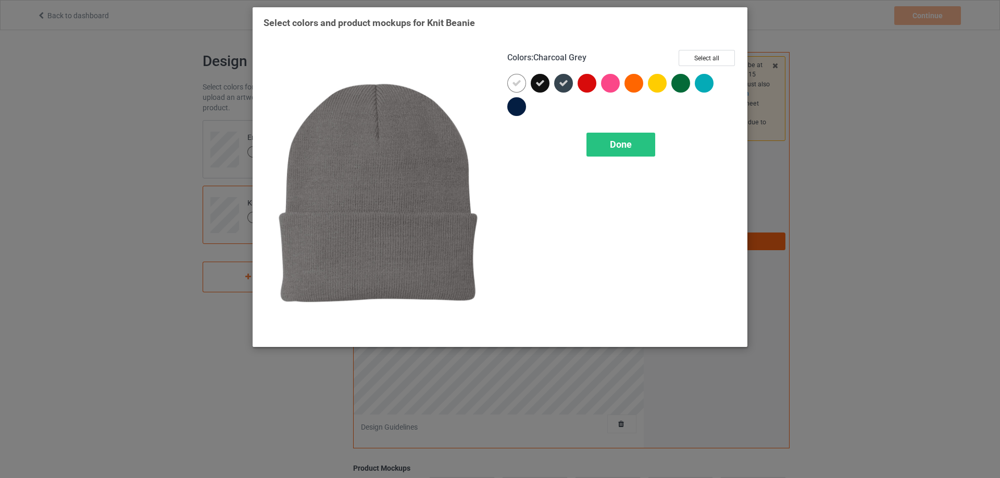
click at [563, 84] on icon at bounding box center [563, 83] width 9 height 9
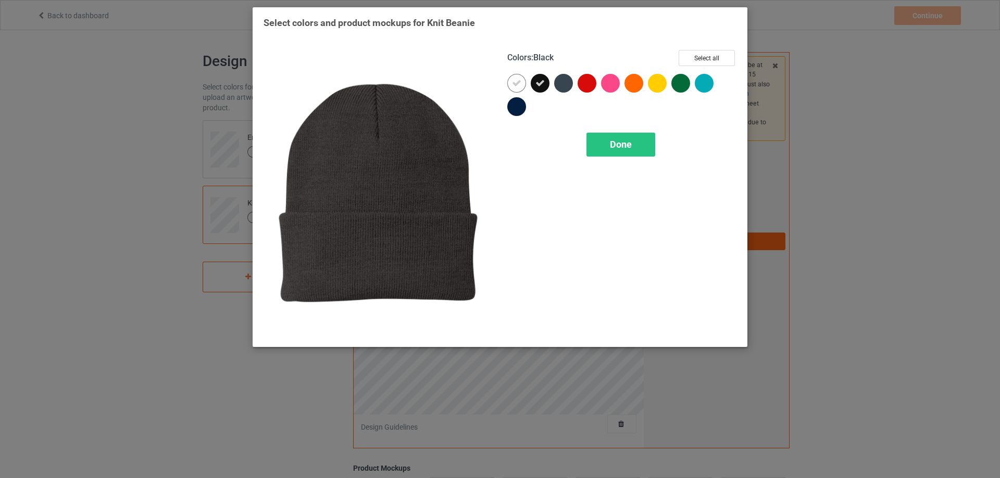
click at [539, 82] on icon at bounding box center [539, 83] width 9 height 9
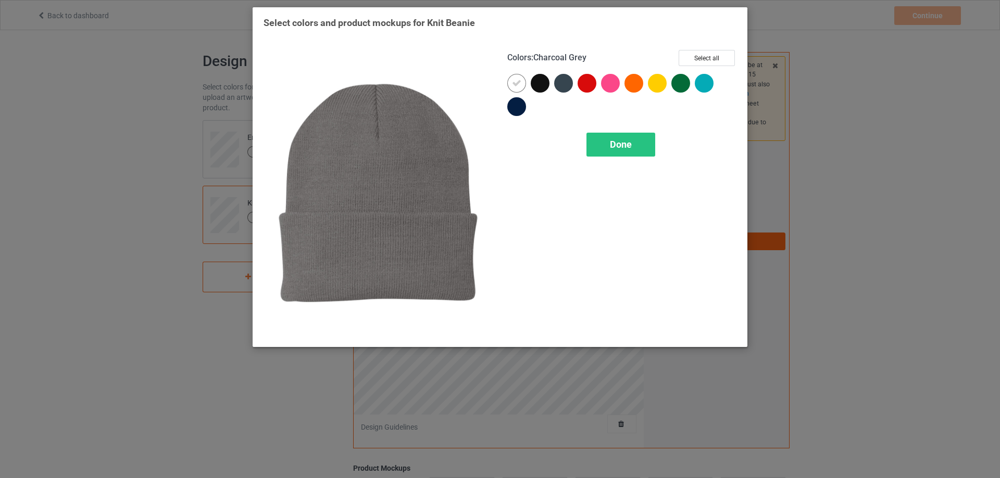
click at [568, 82] on div at bounding box center [563, 83] width 19 height 19
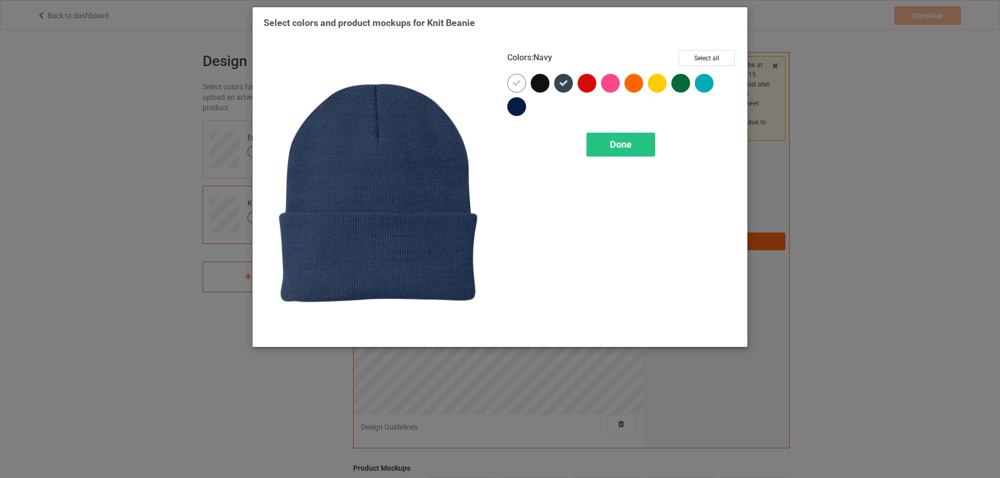
click at [511, 110] on div at bounding box center [516, 106] width 19 height 19
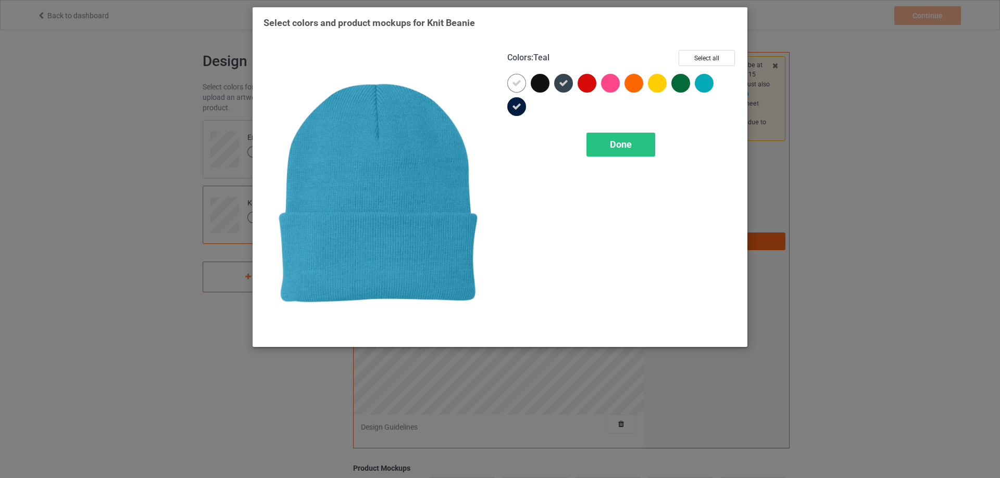
click at [777, 135] on div "Select colors and product mockups for Knit Beanie Colors : Teal Select all Done" at bounding box center [500, 239] width 1000 height 478
click at [602, 134] on div "Done" at bounding box center [620, 145] width 69 height 24
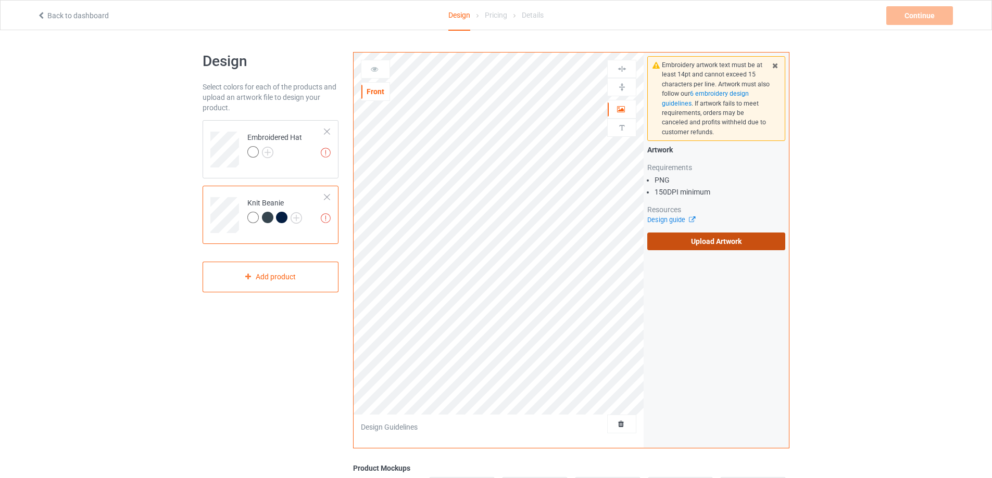
click at [719, 239] on label "Upload Artwork" at bounding box center [716, 242] width 138 height 18
click at [0, 0] on input "Upload Artwork" at bounding box center [0, 0] width 0 height 0
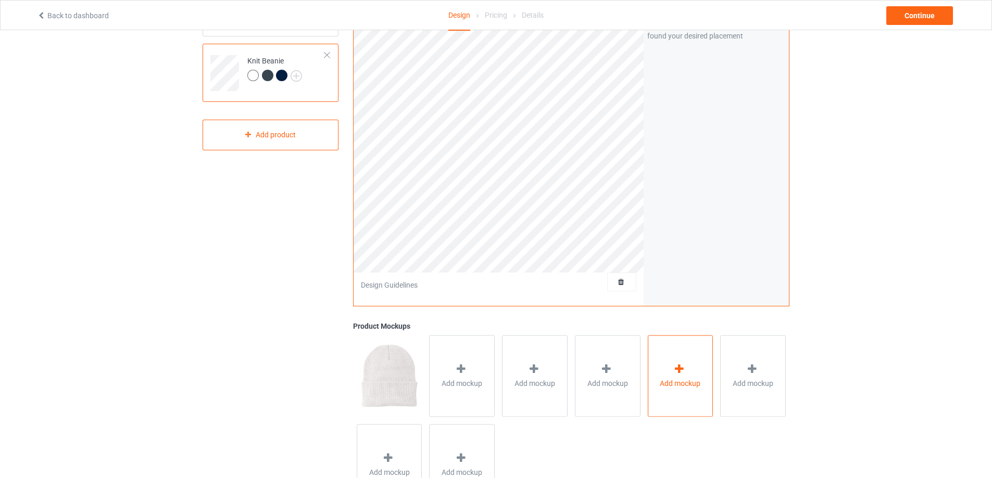
scroll to position [156, 0]
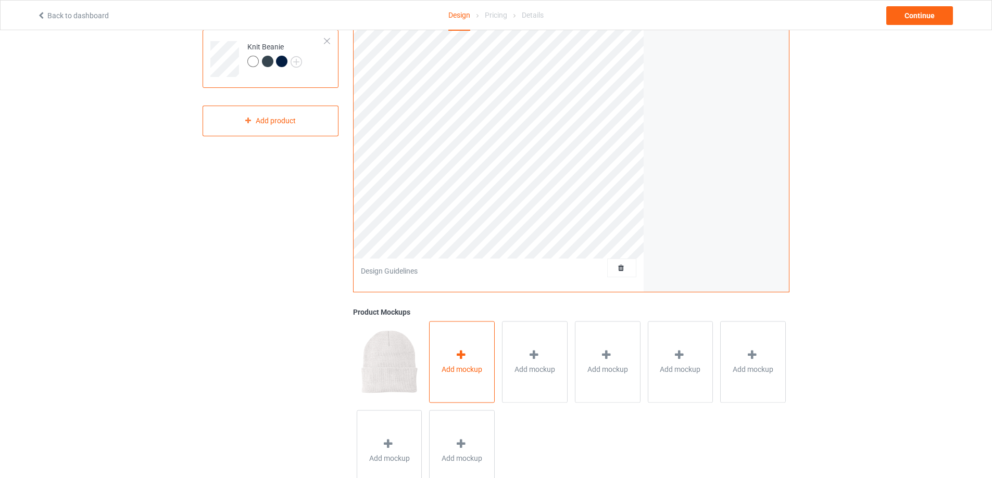
click at [467, 353] on div at bounding box center [461, 356] width 15 height 15
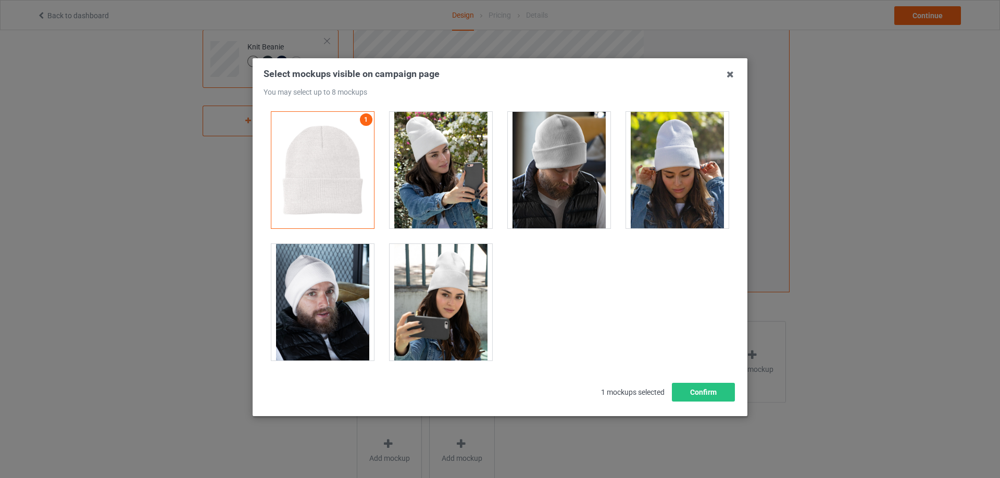
drag, startPoint x: 458, startPoint y: 169, endPoint x: 528, endPoint y: 173, distance: 69.9
click at [459, 169] on div at bounding box center [440, 170] width 103 height 117
click at [535, 173] on div at bounding box center [559, 170] width 103 height 117
drag, startPoint x: 649, startPoint y: 179, endPoint x: 543, endPoint y: 203, distance: 108.2
click at [643, 179] on div at bounding box center [677, 170] width 103 height 117
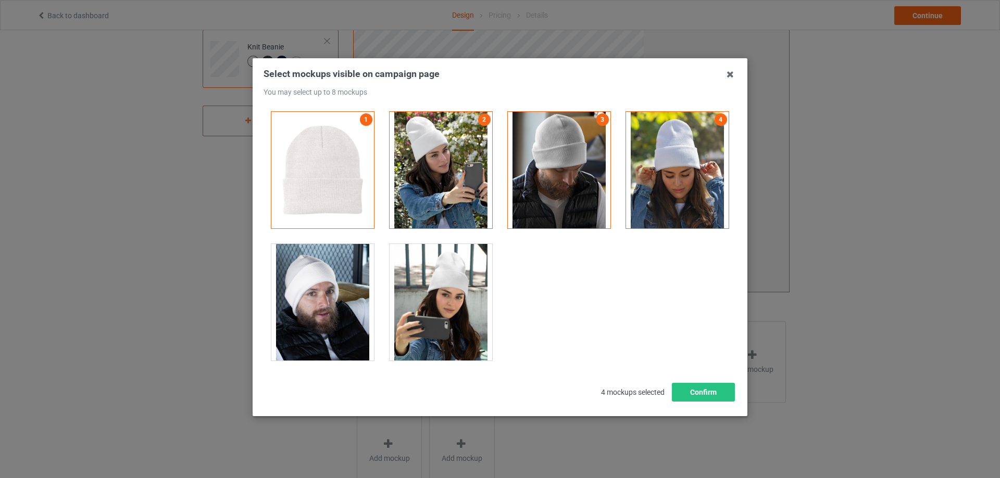
drag, startPoint x: 420, startPoint y: 295, endPoint x: 409, endPoint y: 293, distance: 11.0
click at [419, 295] on div at bounding box center [440, 302] width 103 height 117
click at [361, 289] on div at bounding box center [322, 302] width 103 height 117
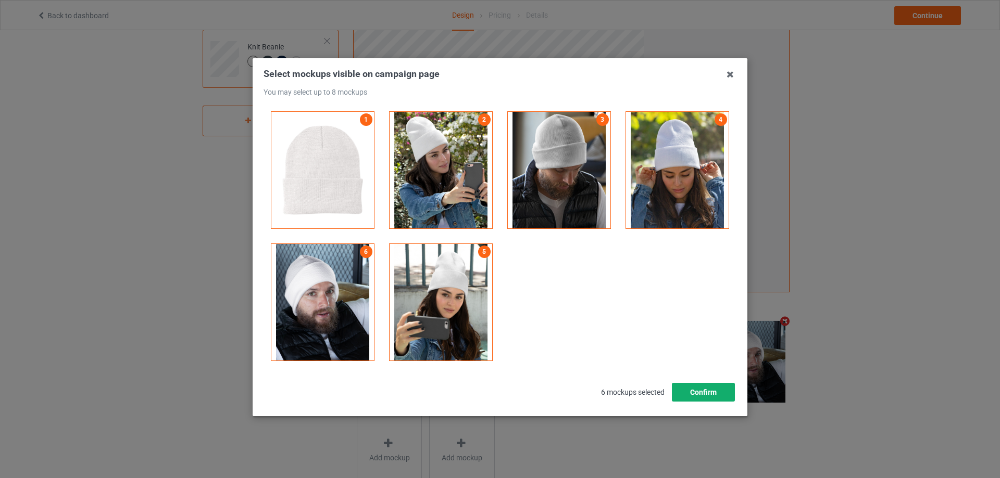
click at [698, 393] on button "Confirm" at bounding box center [703, 392] width 63 height 19
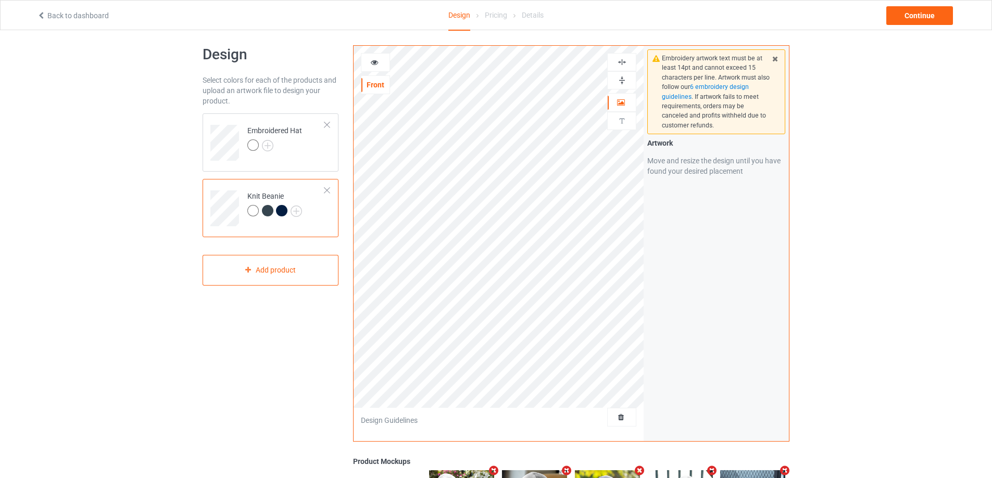
scroll to position [0, 0]
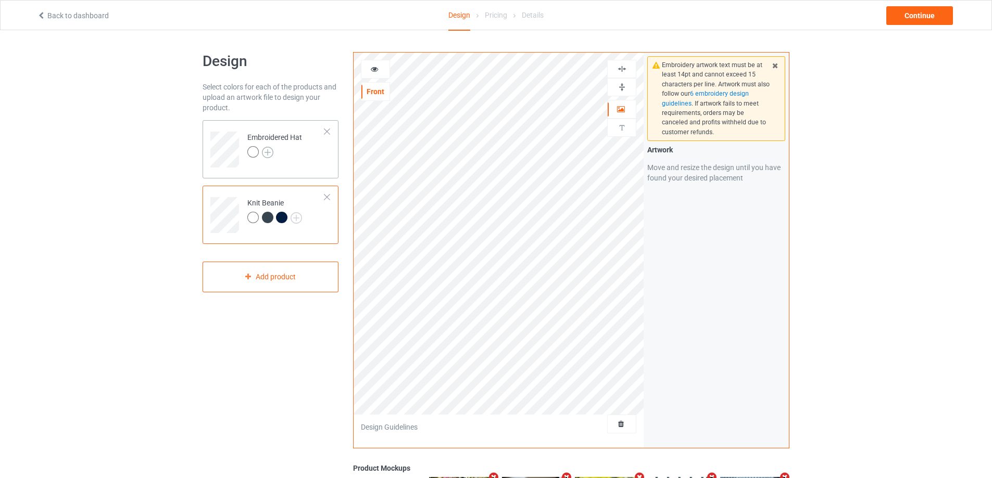
click at [267, 157] on img at bounding box center [267, 152] width 11 height 11
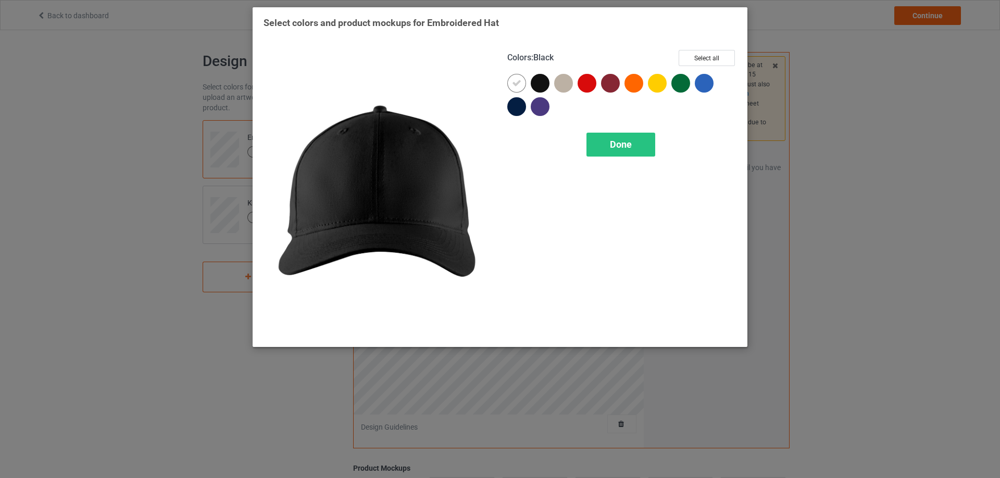
drag, startPoint x: 541, startPoint y: 84, endPoint x: 547, endPoint y: 84, distance: 6.2
click at [542, 84] on div at bounding box center [539, 83] width 19 height 19
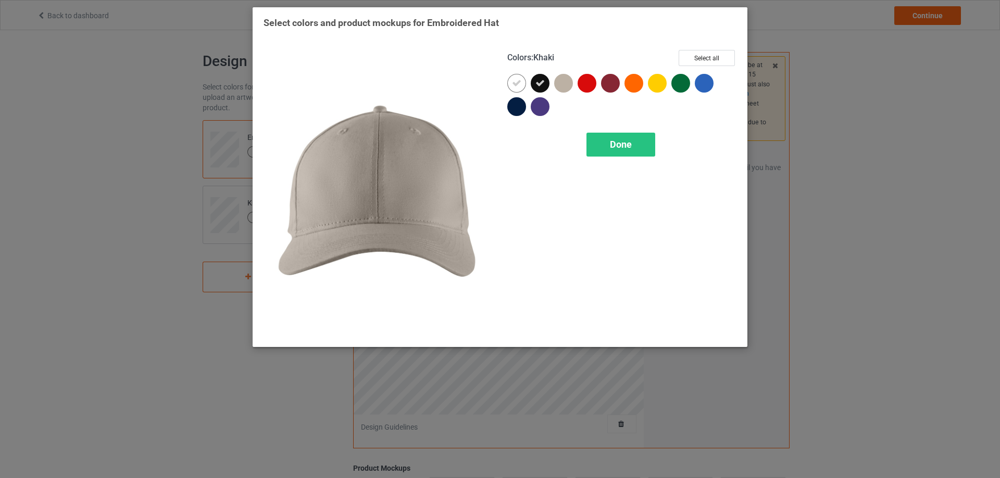
drag, startPoint x: 565, startPoint y: 84, endPoint x: 576, endPoint y: 84, distance: 10.9
click at [566, 84] on div at bounding box center [563, 83] width 19 height 19
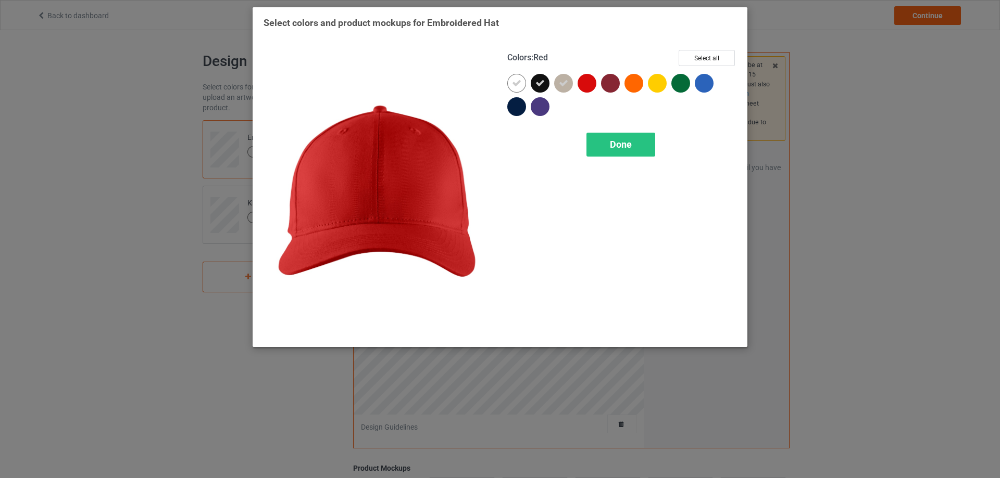
drag, startPoint x: 586, startPoint y: 84, endPoint x: 599, endPoint y: 84, distance: 13.0
click at [586, 84] on div at bounding box center [586, 83] width 19 height 19
drag, startPoint x: 611, startPoint y: 84, endPoint x: 616, endPoint y: 85, distance: 5.8
click at [612, 84] on div at bounding box center [610, 83] width 19 height 19
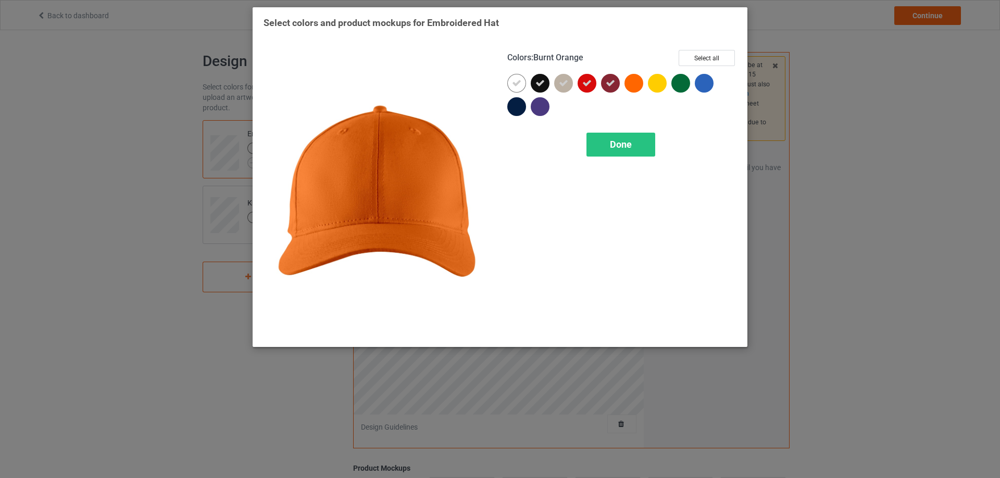
drag, startPoint x: 633, startPoint y: 87, endPoint x: 647, endPoint y: 89, distance: 14.7
click at [634, 87] on div at bounding box center [633, 83] width 19 height 19
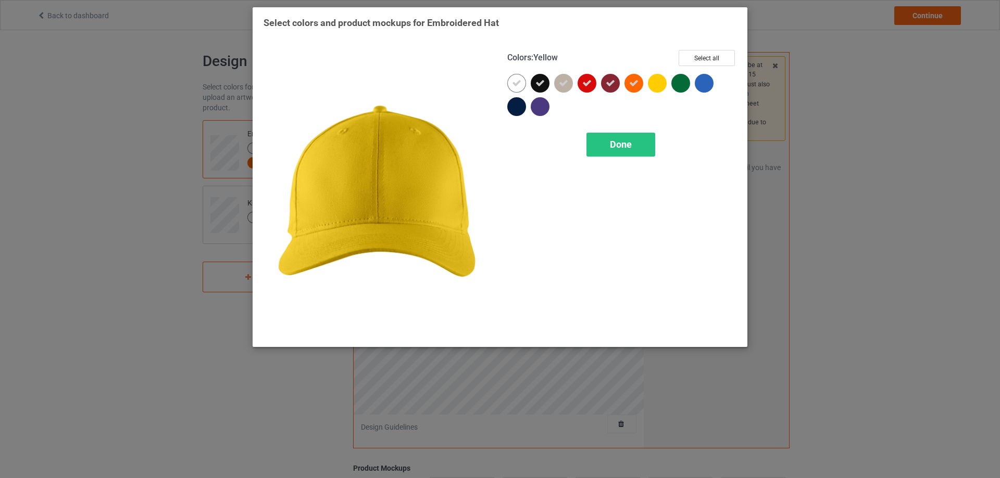
drag, startPoint x: 657, startPoint y: 89, endPoint x: 671, endPoint y: 90, distance: 13.5
click at [659, 89] on div at bounding box center [657, 83] width 19 height 19
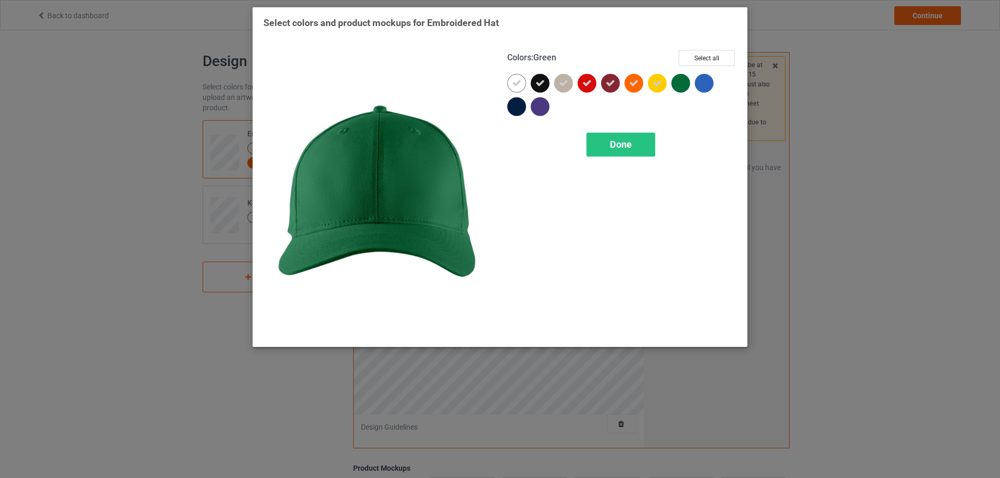
drag, startPoint x: 677, startPoint y: 90, endPoint x: 701, endPoint y: 89, distance: 24.0
click at [684, 90] on div at bounding box center [680, 83] width 19 height 19
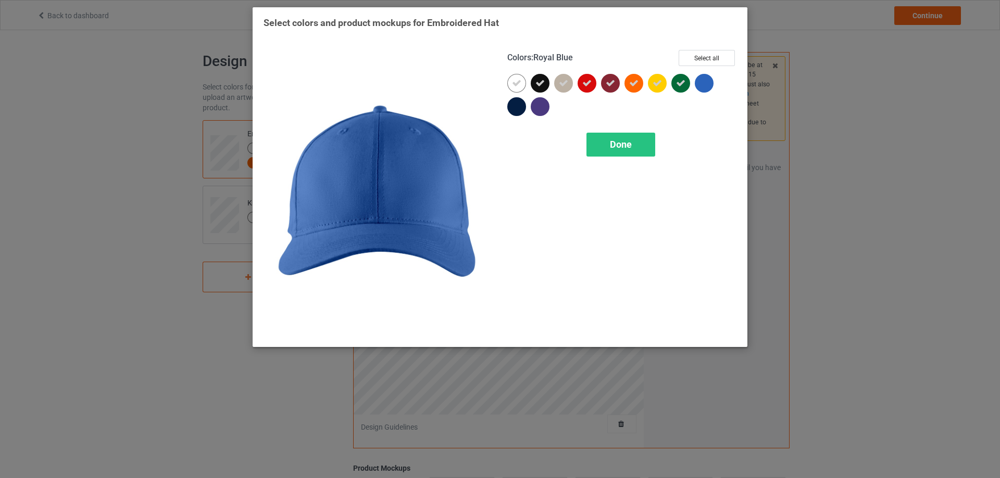
click at [705, 87] on div at bounding box center [703, 83] width 19 height 19
click at [704, 65] on button "Select all" at bounding box center [706, 58] width 56 height 16
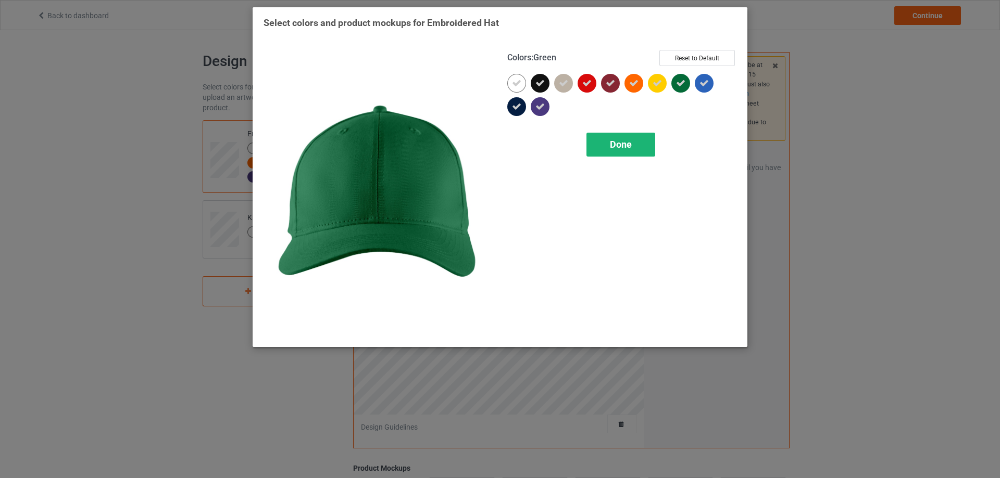
click at [650, 141] on div "Done" at bounding box center [620, 145] width 69 height 24
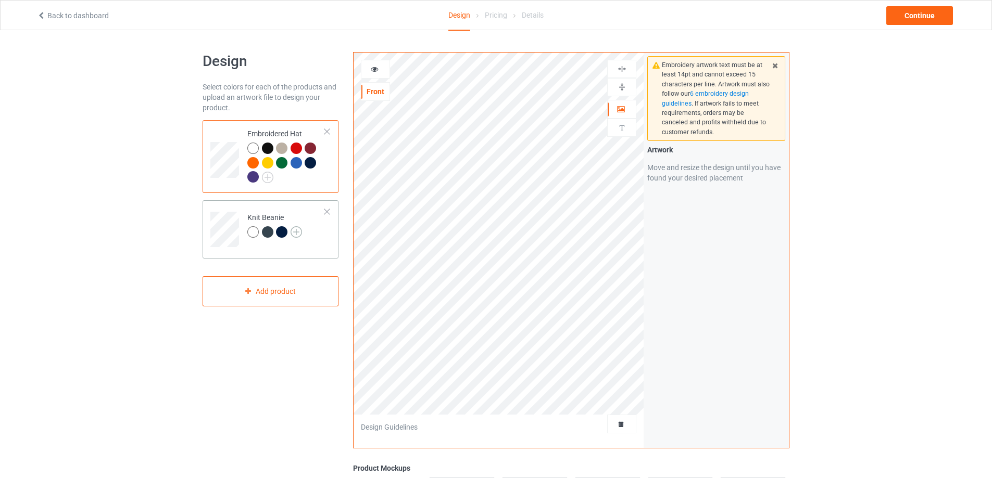
click at [299, 235] on img at bounding box center [295, 231] width 11 height 11
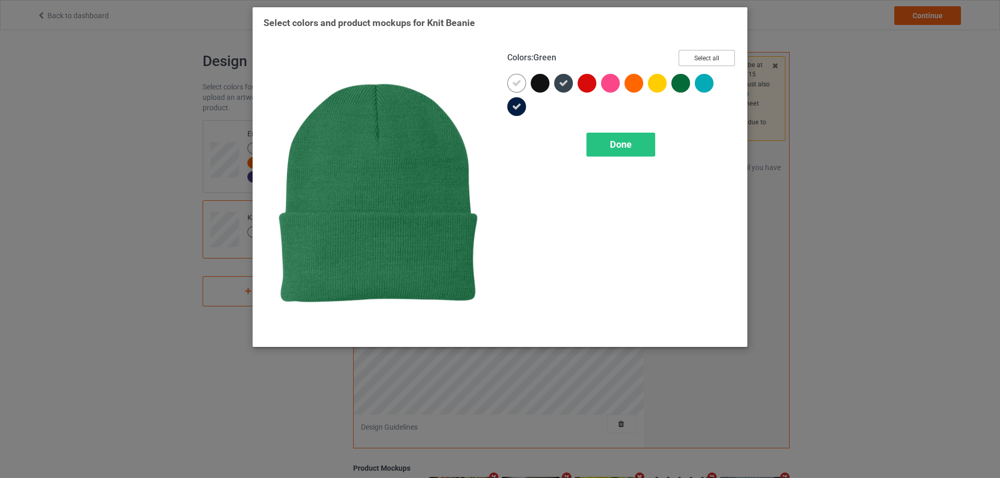
click at [696, 64] on button "Select all" at bounding box center [706, 58] width 56 height 16
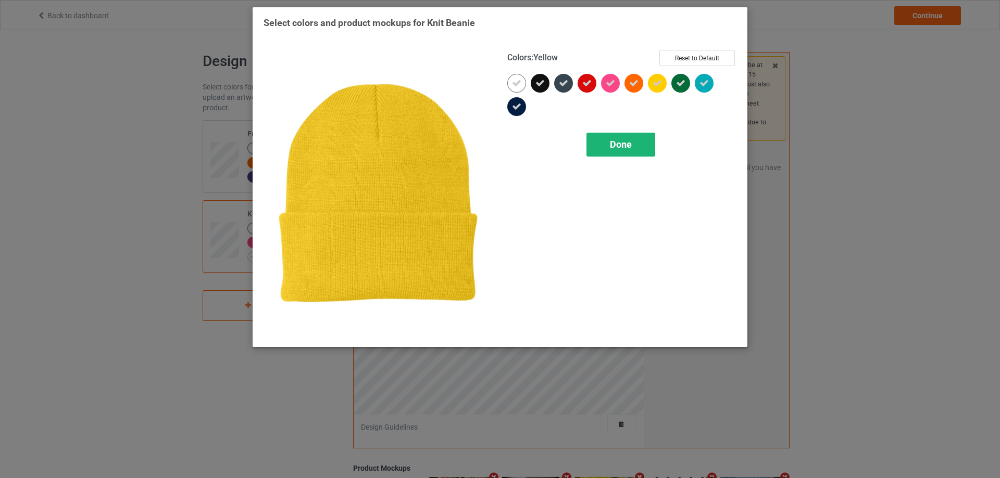
click at [630, 140] on span "Done" at bounding box center [621, 144] width 22 height 11
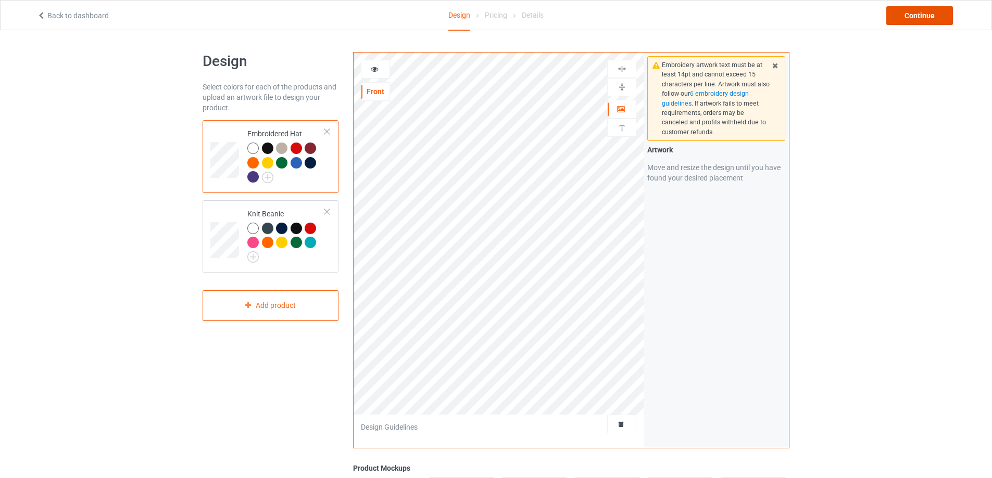
click at [912, 14] on div "Continue" at bounding box center [919, 15] width 67 height 19
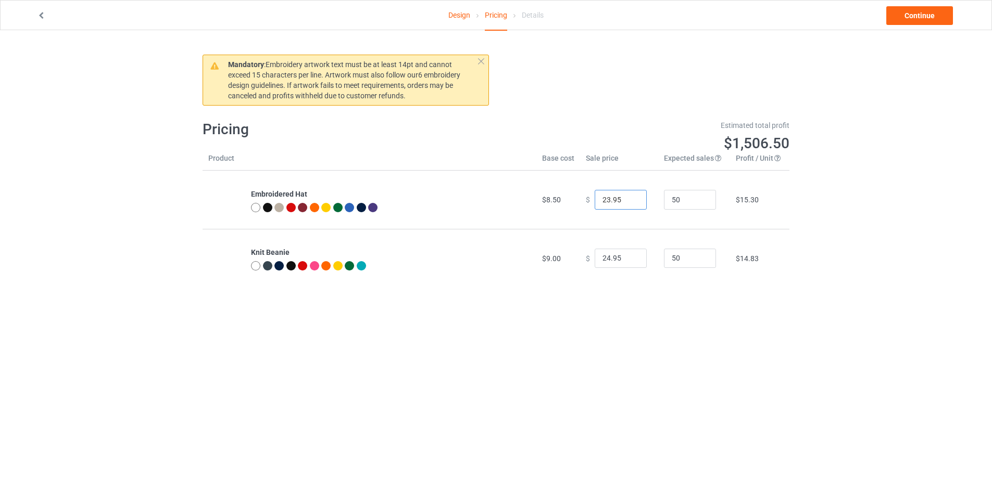
click at [628, 202] on input "23.95" at bounding box center [621, 200] width 52 height 20
click at [628, 202] on input "22.95" at bounding box center [621, 200] width 52 height 20
click at [628, 202] on input "21.95" at bounding box center [621, 200] width 52 height 20
type input "20.95"
click at [628, 202] on input "20.95" at bounding box center [621, 200] width 52 height 20
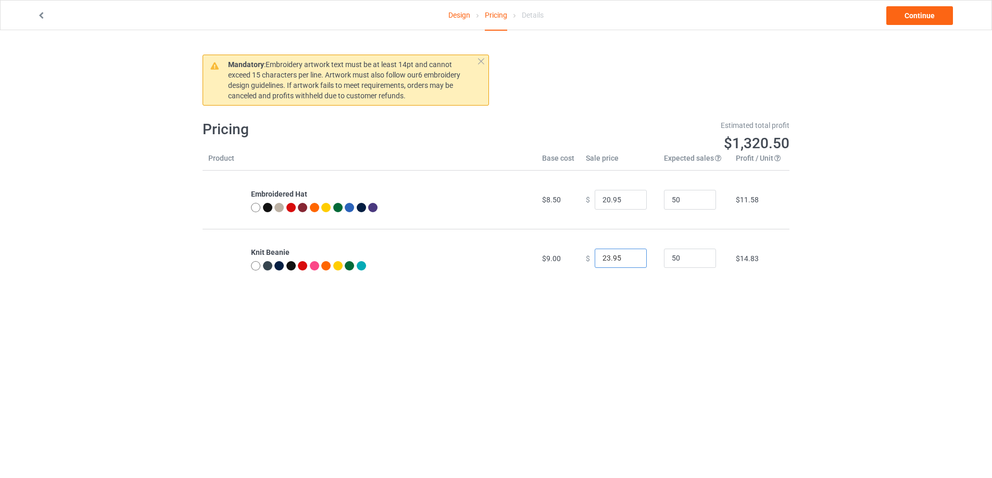
click at [630, 260] on input "23.95" at bounding box center [621, 259] width 52 height 20
click at [630, 260] on input "22.95" at bounding box center [621, 259] width 52 height 20
click at [630, 260] on input "21.95" at bounding box center [621, 259] width 52 height 20
click at [630, 260] on input "20.95" at bounding box center [621, 259] width 52 height 20
type input "19.95"
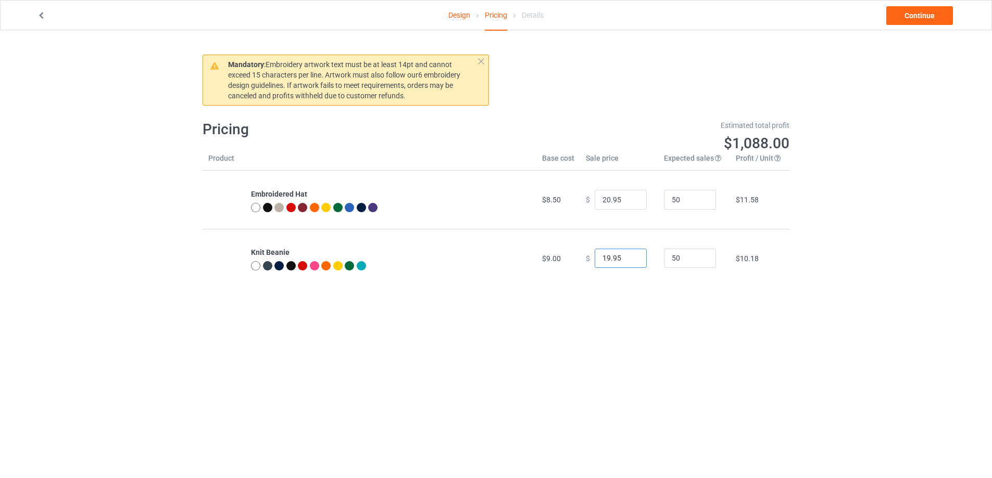
click at [630, 260] on input "19.95" at bounding box center [621, 259] width 52 height 20
type input "19.95"
click at [629, 202] on input "19.95" at bounding box center [621, 200] width 52 height 20
click at [901, 9] on link "Continue" at bounding box center [919, 15] width 67 height 19
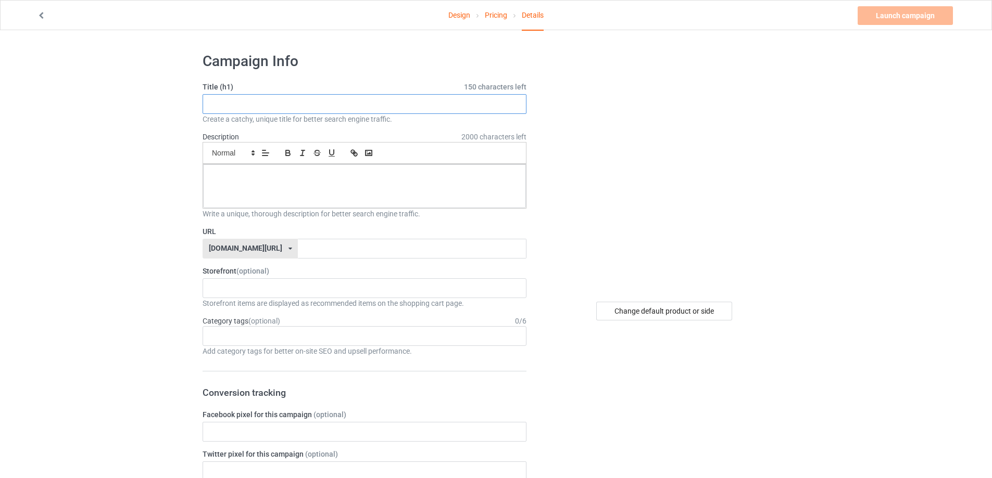
click at [270, 108] on input "text" at bounding box center [365, 104] width 324 height 20
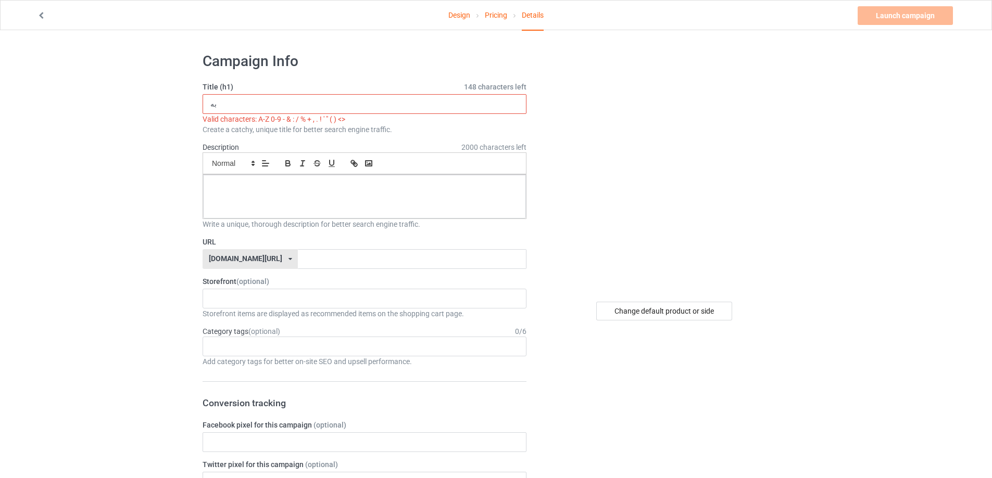
type input "ب"
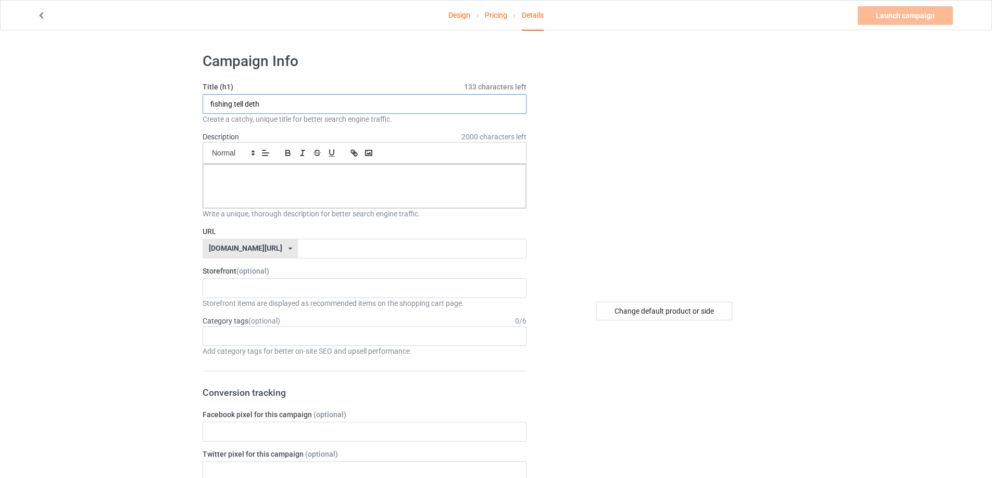
click at [243, 104] on input "fishing tell deth" at bounding box center [365, 104] width 324 height 20
type input "fishing tell deth"
click at [226, 180] on p at bounding box center [364, 176] width 306 height 10
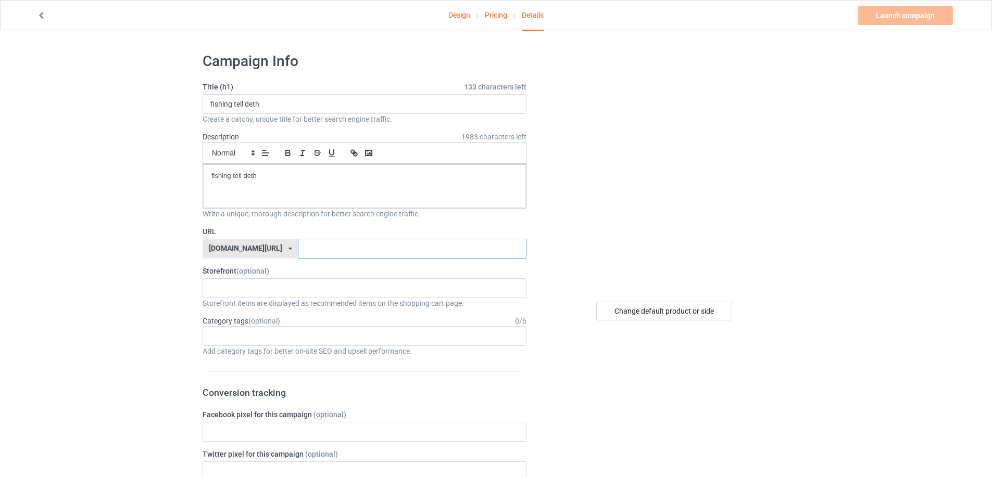
click at [298, 255] on input "text" at bounding box center [412, 249] width 228 height 20
click at [287, 287] on div "fishing app ANIME FAN anime art motivation gym 68a39432a4d9ee0031aef40c 67758b9…" at bounding box center [365, 289] width 324 height 20
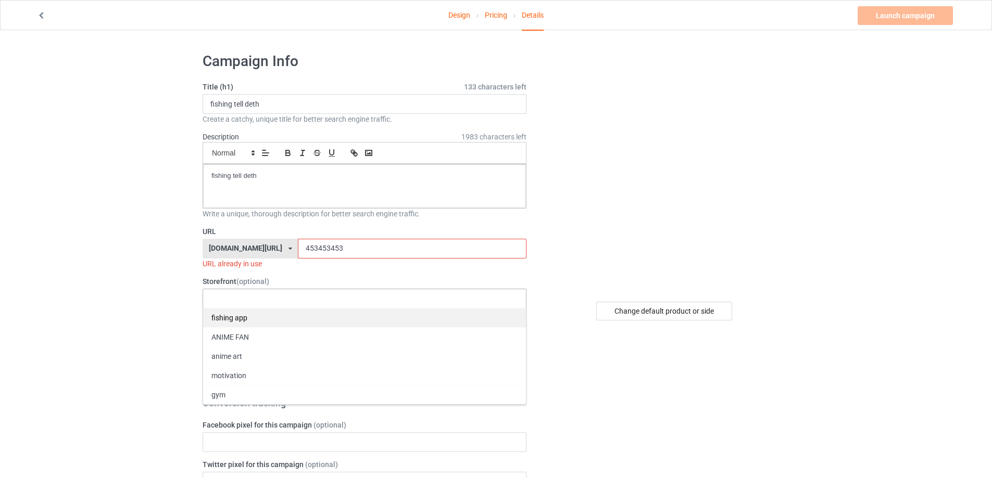
click at [274, 319] on div "fishing app" at bounding box center [364, 317] width 323 height 19
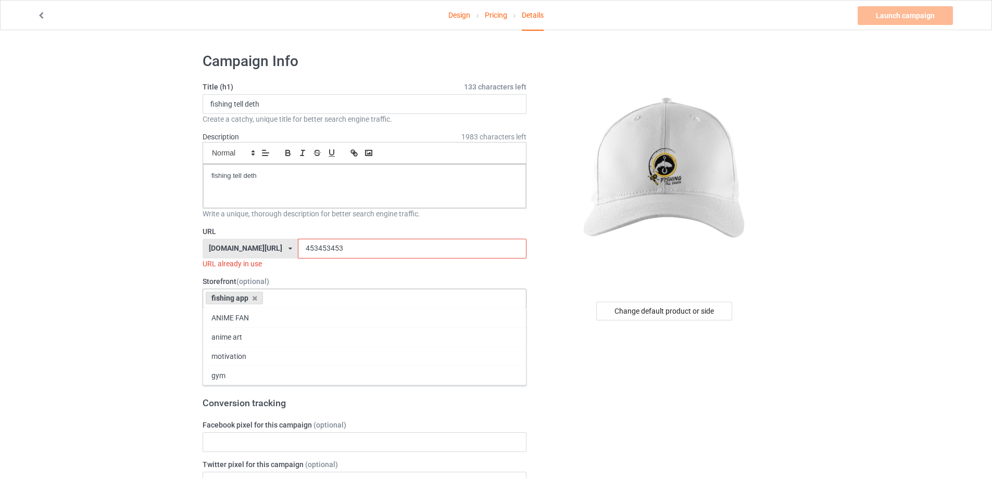
click at [327, 250] on input "453453453" at bounding box center [412, 249] width 228 height 20
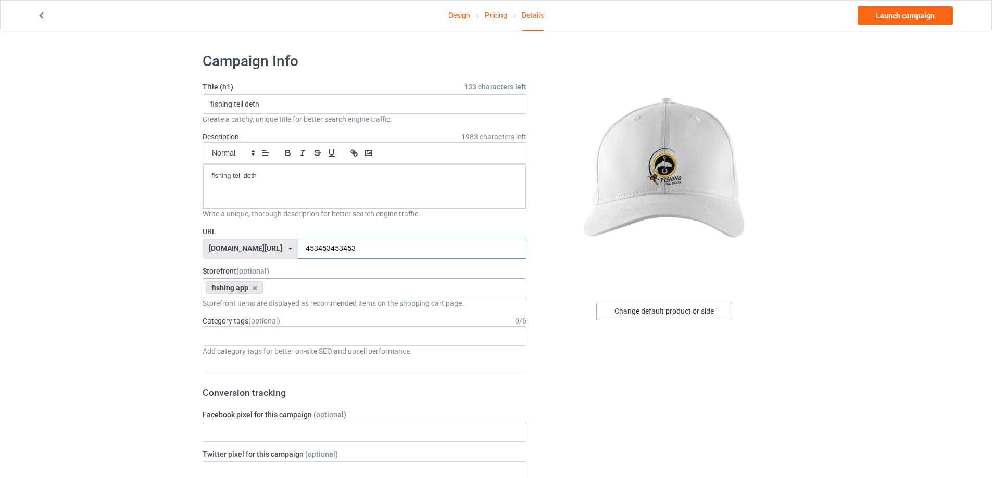
type input "453453453453"
click at [665, 313] on div "Change default product or side" at bounding box center [664, 311] width 136 height 19
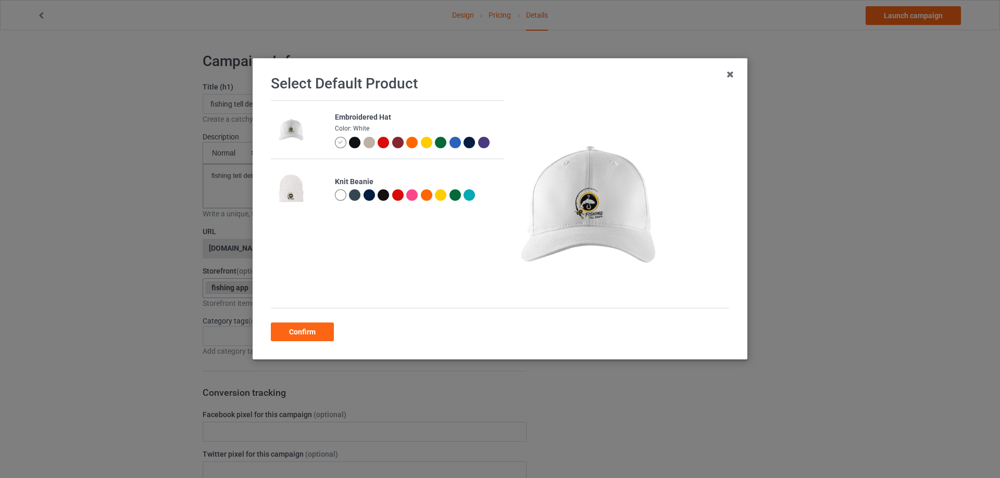
click at [351, 137] on div at bounding box center [354, 142] width 11 height 11
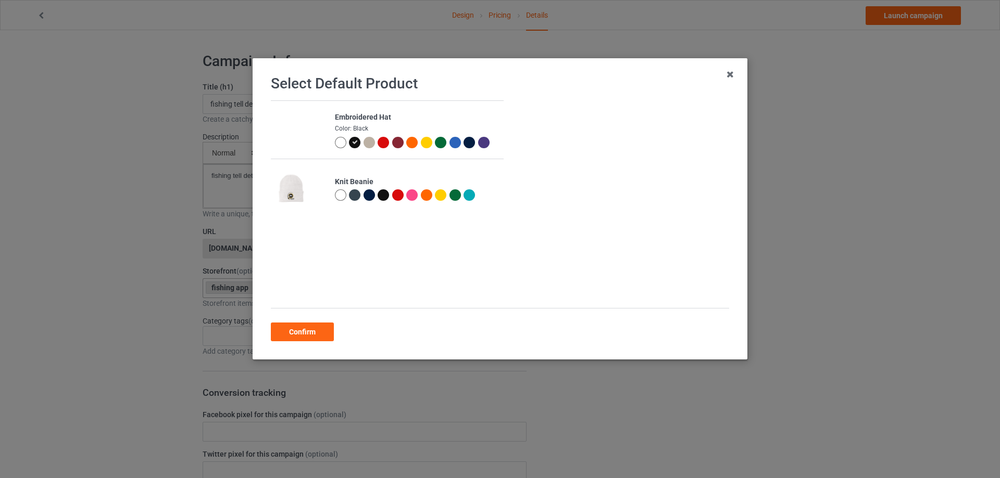
click at [366, 137] on div at bounding box center [368, 142] width 11 height 11
click at [381, 138] on div at bounding box center [382, 142] width 11 height 11
click at [423, 137] on div at bounding box center [426, 142] width 11 height 11
click at [370, 138] on div at bounding box center [368, 142] width 11 height 11
click at [353, 201] on div at bounding box center [354, 194] width 11 height 11
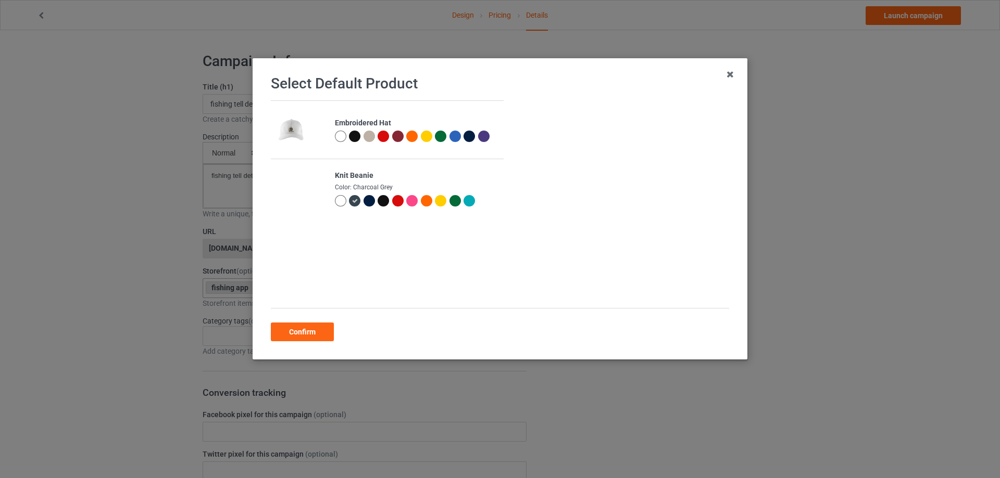
click at [436, 203] on div at bounding box center [440, 200] width 11 height 11
click at [306, 336] on div "Confirm" at bounding box center [302, 332] width 63 height 19
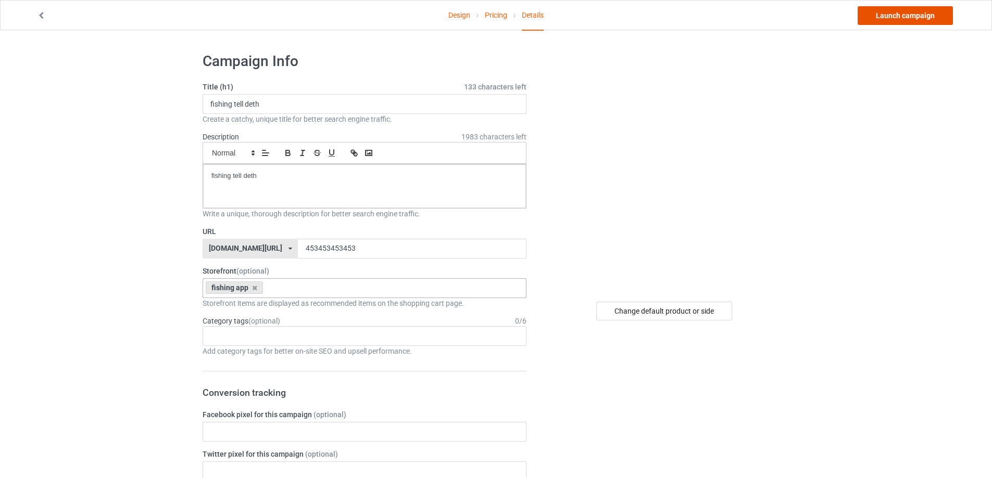
click at [916, 11] on link "Launch campaign" at bounding box center [904, 15] width 95 height 19
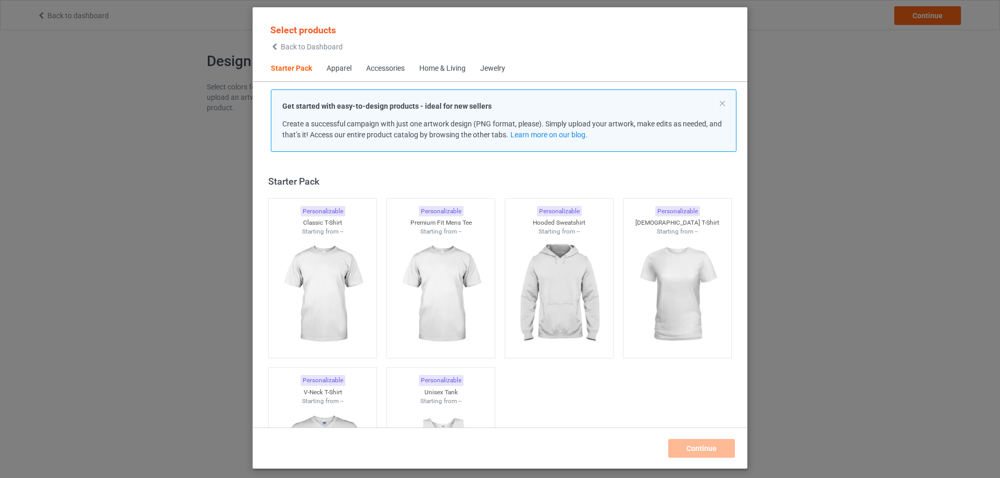
scroll to position [14, 0]
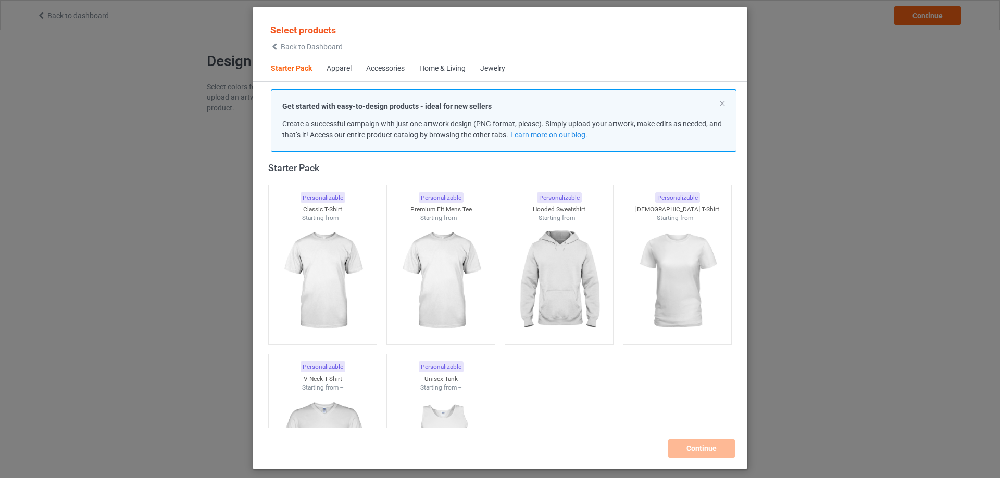
click at [367, 68] on div "Accessories" at bounding box center [385, 69] width 39 height 10
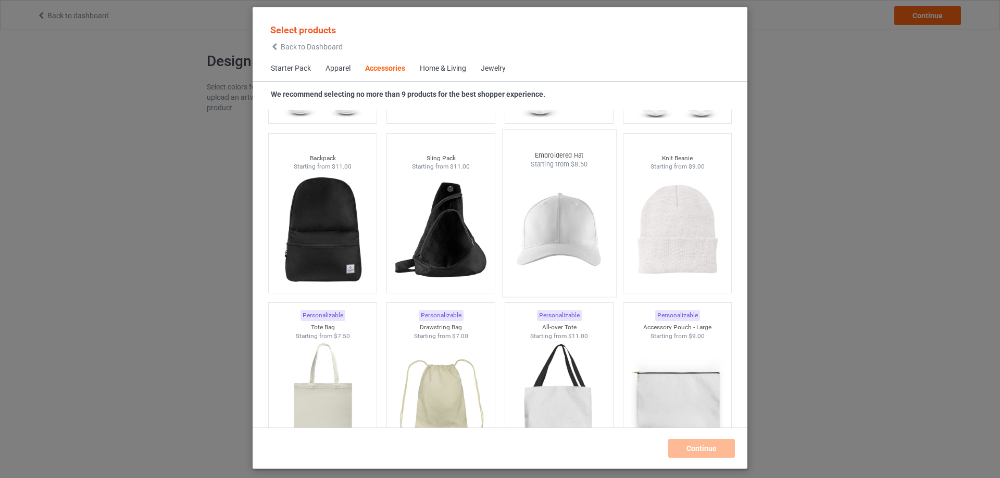
scroll to position [2964, 0]
click at [542, 222] on img at bounding box center [559, 231] width 98 height 122
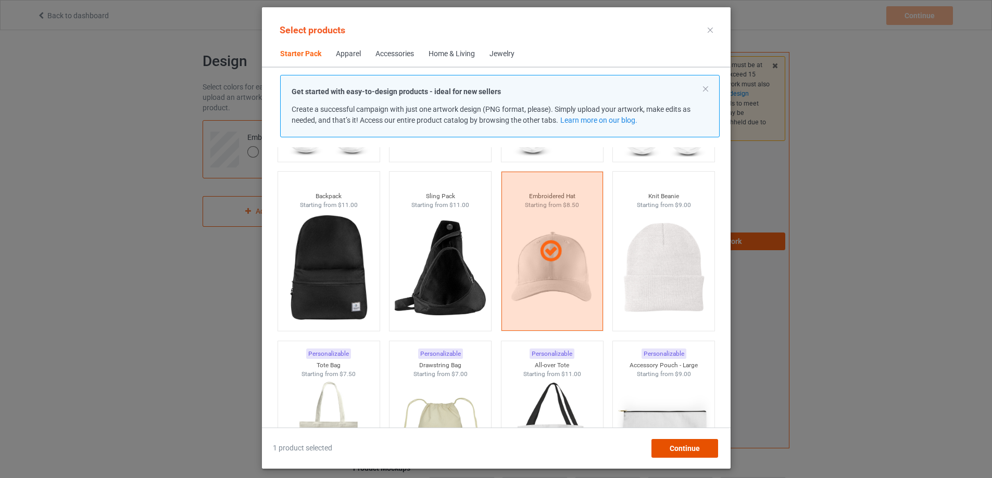
click at [685, 447] on span "Continue" at bounding box center [684, 449] width 30 height 8
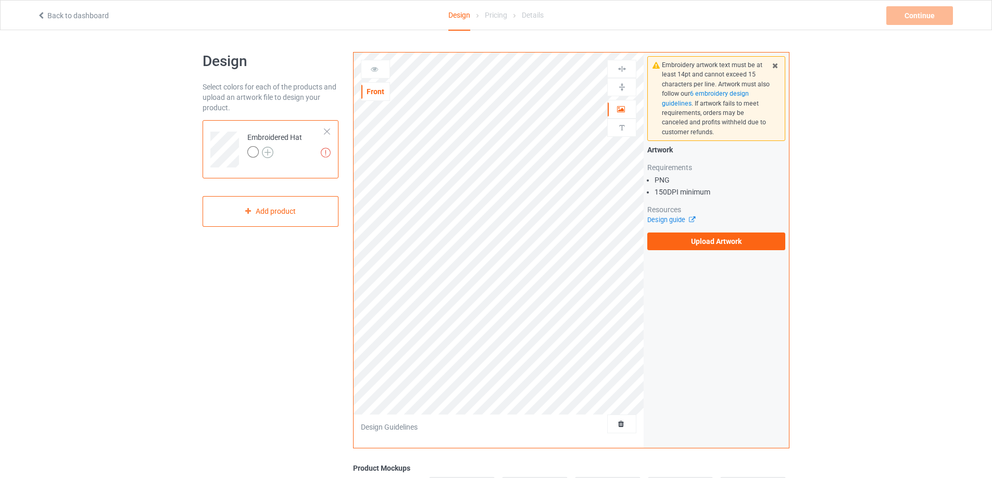
click at [268, 153] on img at bounding box center [267, 152] width 11 height 11
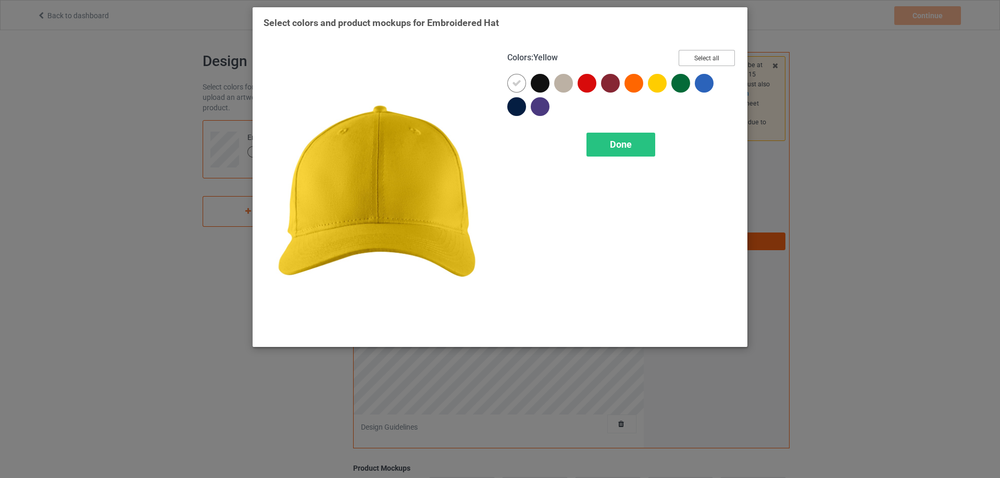
click at [701, 60] on button "Select all" at bounding box center [706, 58] width 56 height 16
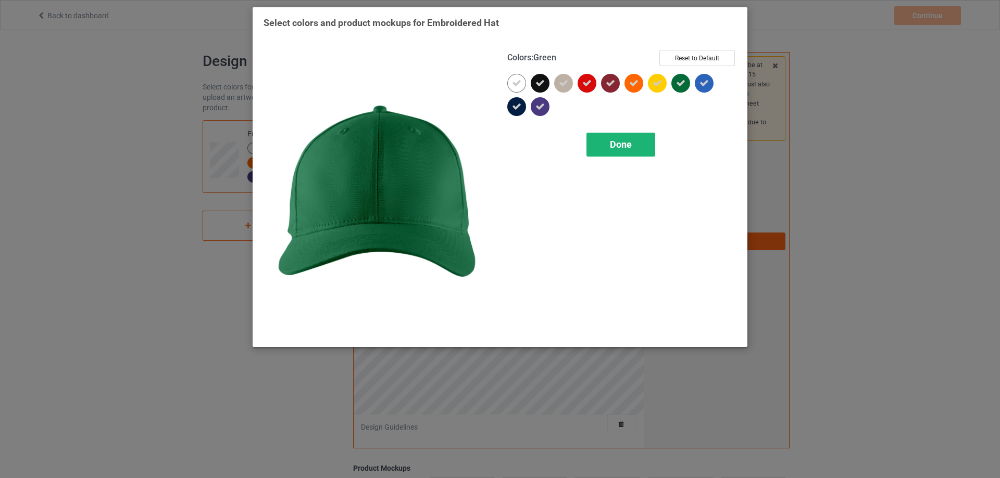
click at [648, 139] on div "Done" at bounding box center [620, 145] width 69 height 24
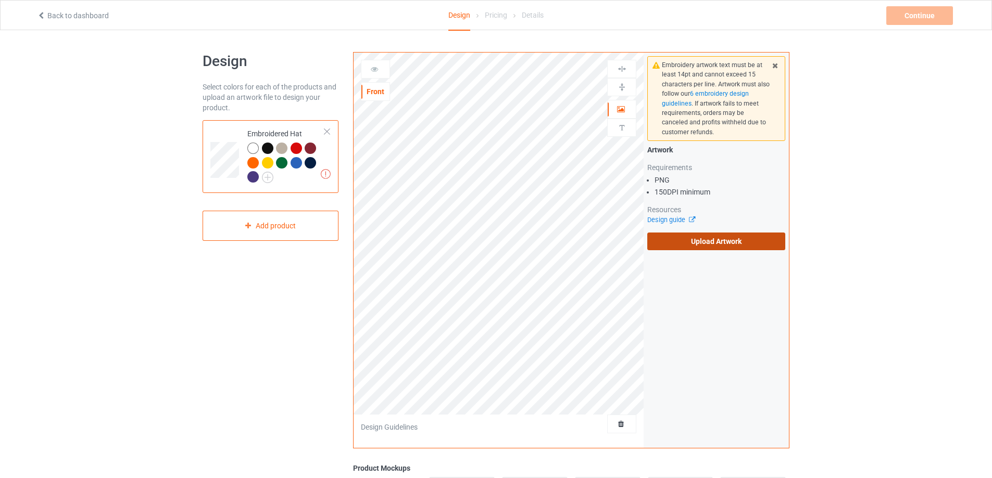
click at [694, 244] on label "Upload Artwork" at bounding box center [716, 242] width 138 height 18
click at [0, 0] on input "Upload Artwork" at bounding box center [0, 0] width 0 height 0
click at [709, 239] on label "Upload Artwork" at bounding box center [716, 242] width 138 height 18
click at [0, 0] on input "Upload Artwork" at bounding box center [0, 0] width 0 height 0
click at [675, 242] on label "Upload Artwork" at bounding box center [716, 242] width 138 height 18
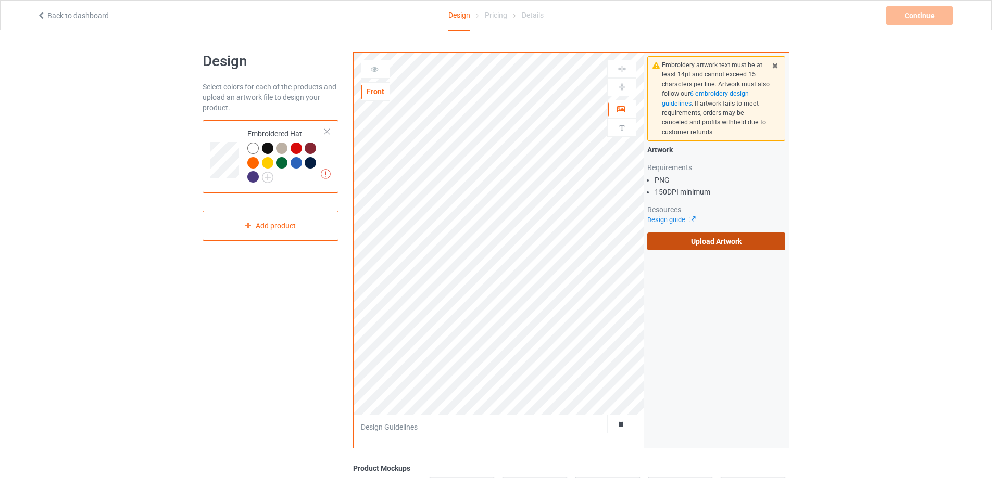
click at [0, 0] on input "Upload Artwork" at bounding box center [0, 0] width 0 height 0
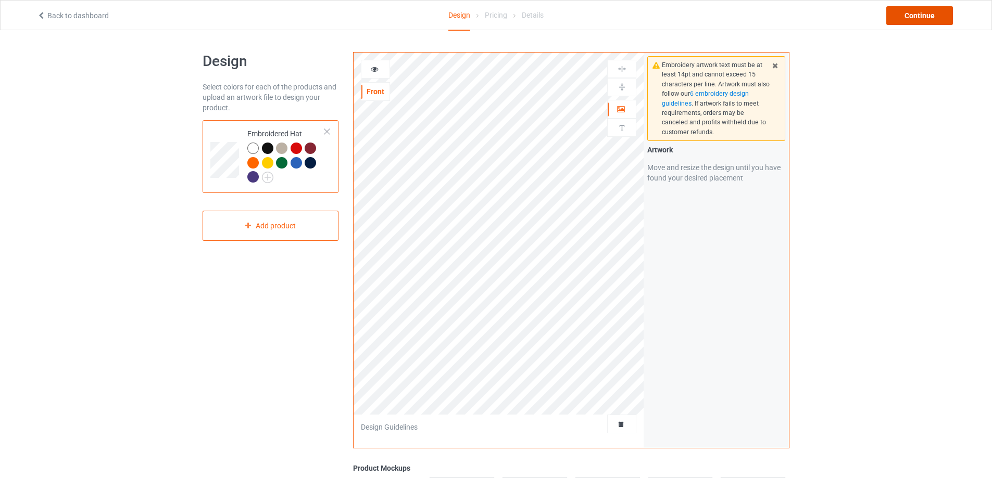
click at [914, 18] on div "Continue" at bounding box center [919, 15] width 67 height 19
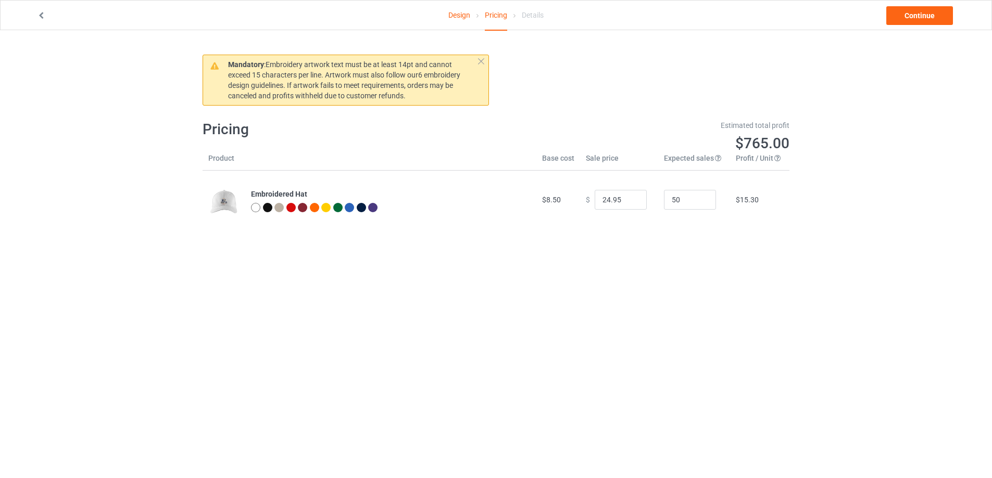
click at [448, 12] on link "Design" at bounding box center [459, 15] width 22 height 29
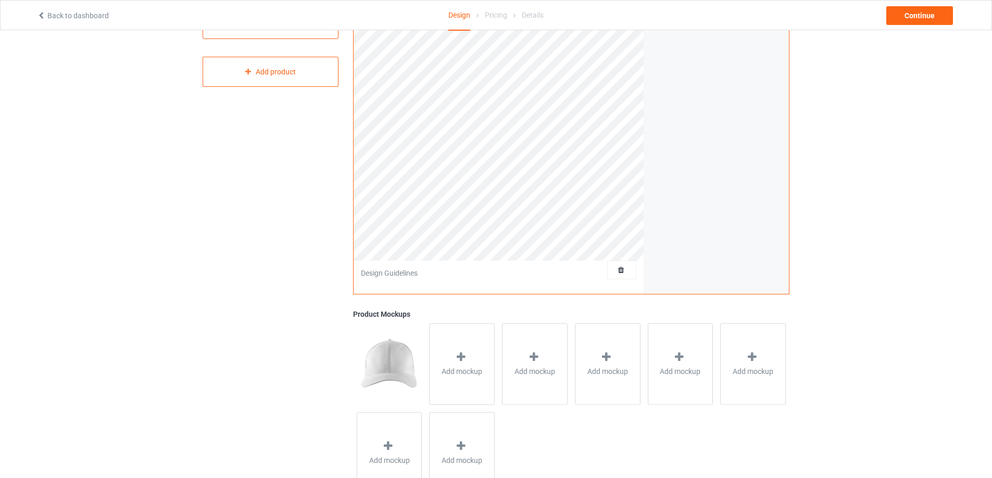
scroll to position [156, 0]
click at [476, 360] on div "Add mockup" at bounding box center [462, 362] width 66 height 82
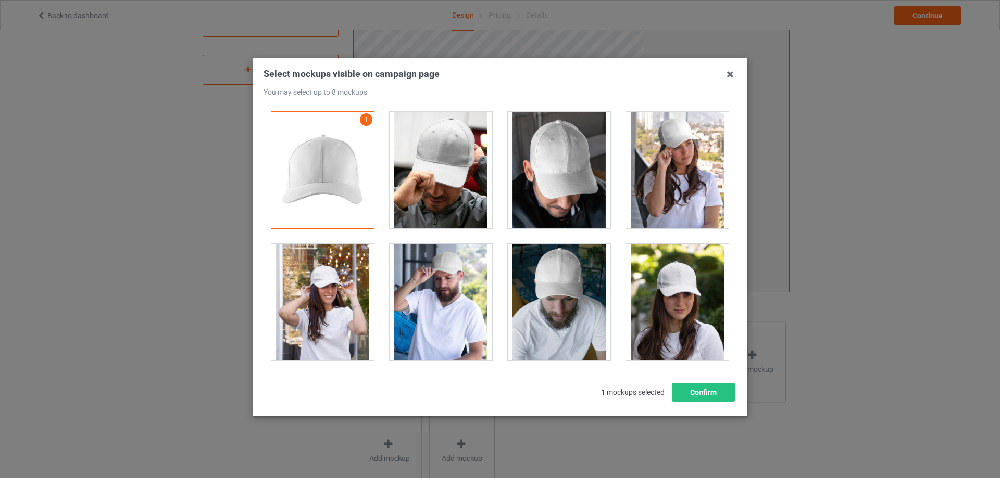
drag, startPoint x: 460, startPoint y: 186, endPoint x: 536, endPoint y: 186, distance: 76.5
click at [475, 186] on div at bounding box center [440, 170] width 103 height 117
click at [569, 182] on div at bounding box center [559, 170] width 103 height 117
click at [645, 172] on div at bounding box center [677, 170] width 103 height 117
drag, startPoint x: 659, startPoint y: 276, endPoint x: 635, endPoint y: 279, distance: 24.6
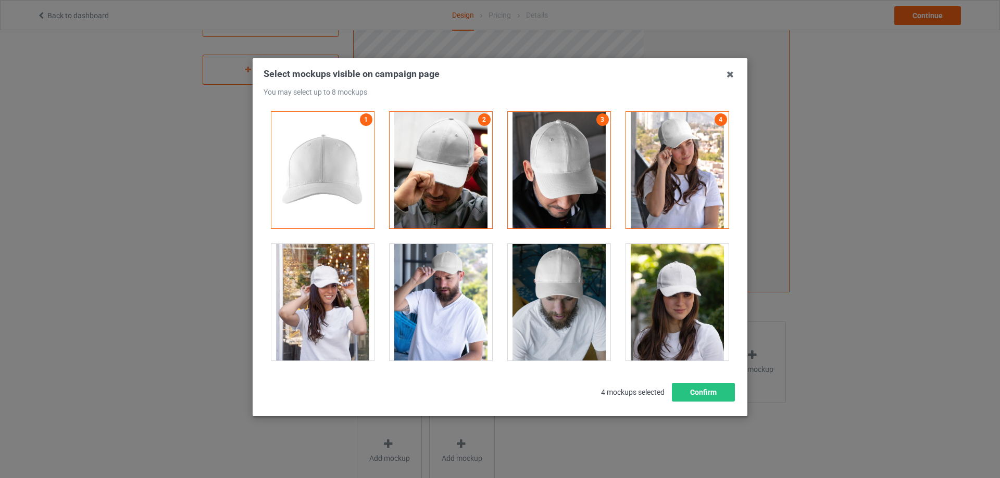
click at [649, 279] on div at bounding box center [677, 302] width 103 height 117
drag, startPoint x: 581, startPoint y: 284, endPoint x: 484, endPoint y: 291, distance: 97.1
click at [548, 285] on div at bounding box center [559, 302] width 103 height 117
click at [482, 291] on div at bounding box center [440, 302] width 103 height 117
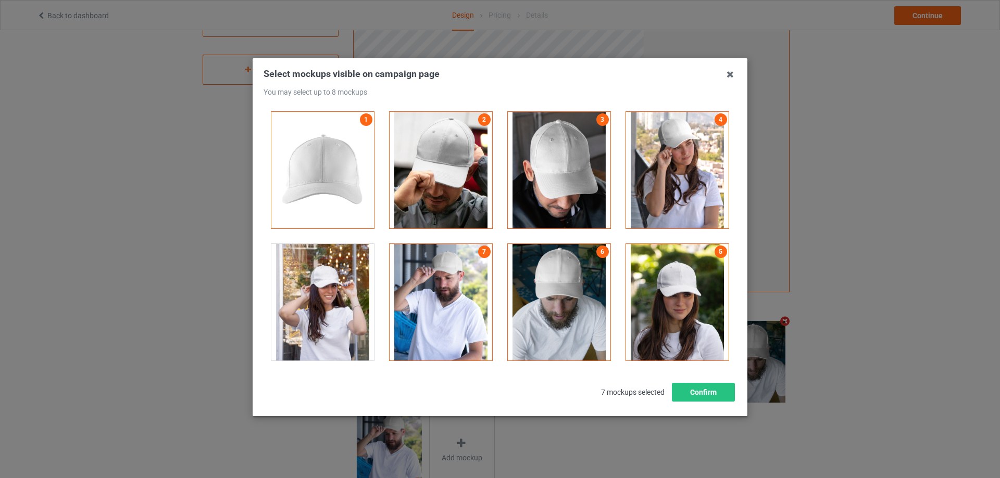
click at [326, 290] on div at bounding box center [322, 302] width 103 height 117
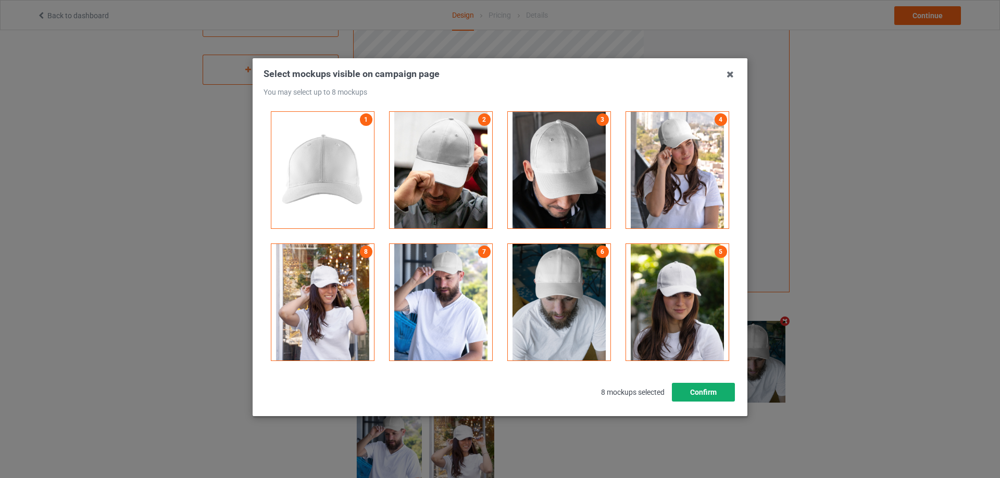
click at [688, 388] on button "Confirm" at bounding box center [703, 392] width 63 height 19
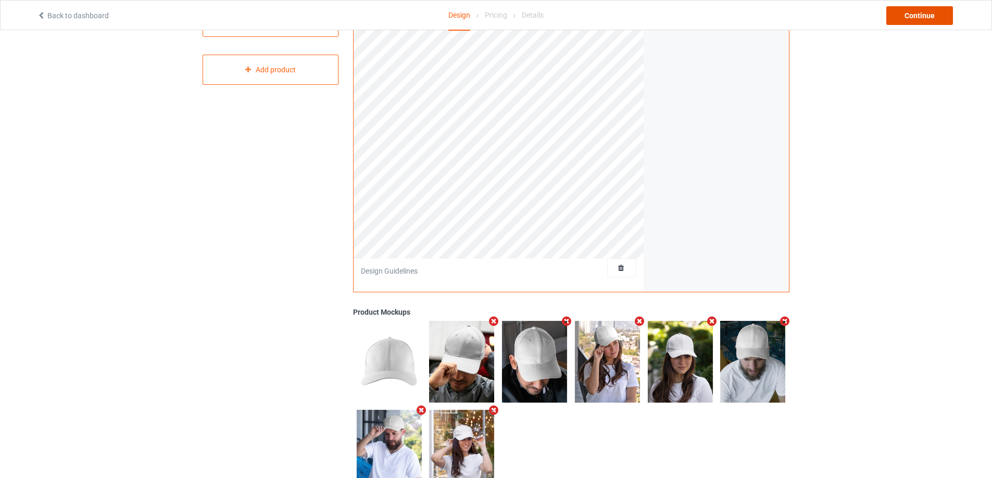
click at [903, 9] on div "Continue" at bounding box center [919, 15] width 67 height 19
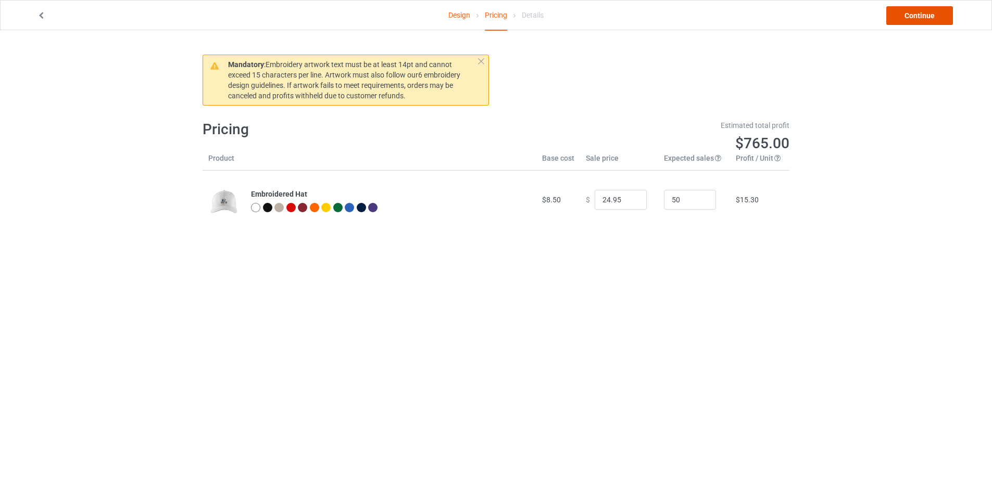
click at [912, 19] on link "Continue" at bounding box center [919, 15] width 67 height 19
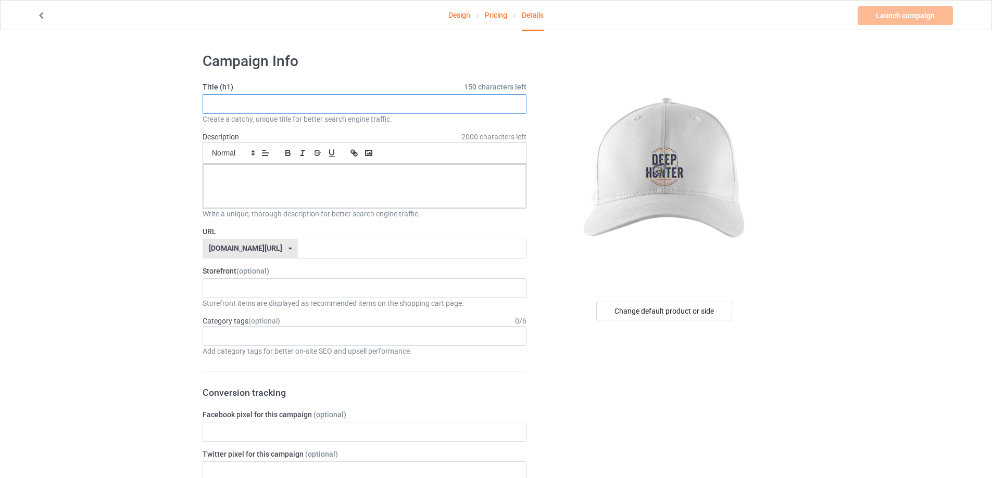
click at [325, 99] on input "text" at bounding box center [365, 104] width 324 height 20
type input "deep hunter"
click at [305, 180] on p at bounding box center [364, 176] width 306 height 10
click at [298, 247] on input "text" at bounding box center [412, 249] width 228 height 20
type input "deephunter10"
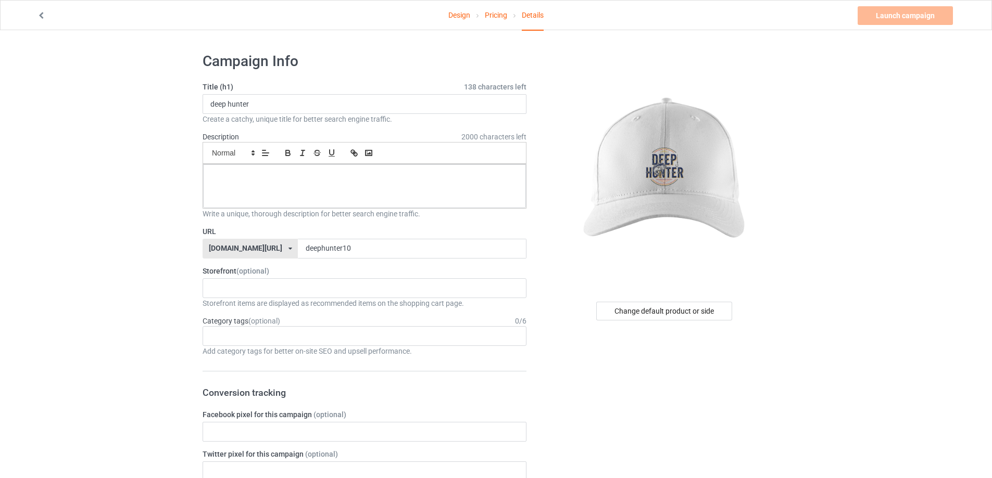
click at [300, 298] on div "Storefront items are displayed as recommended items on the shopping cart page." at bounding box center [365, 303] width 324 height 10
click at [301, 292] on div "fishing app ANIME FAN anime art motivation gym 68a39432a4d9ee0031aef40c 67758b9…" at bounding box center [365, 289] width 324 height 20
click at [266, 311] on div "fishing app" at bounding box center [364, 307] width 323 height 19
click at [666, 312] on div "Change default product or side" at bounding box center [664, 311] width 136 height 19
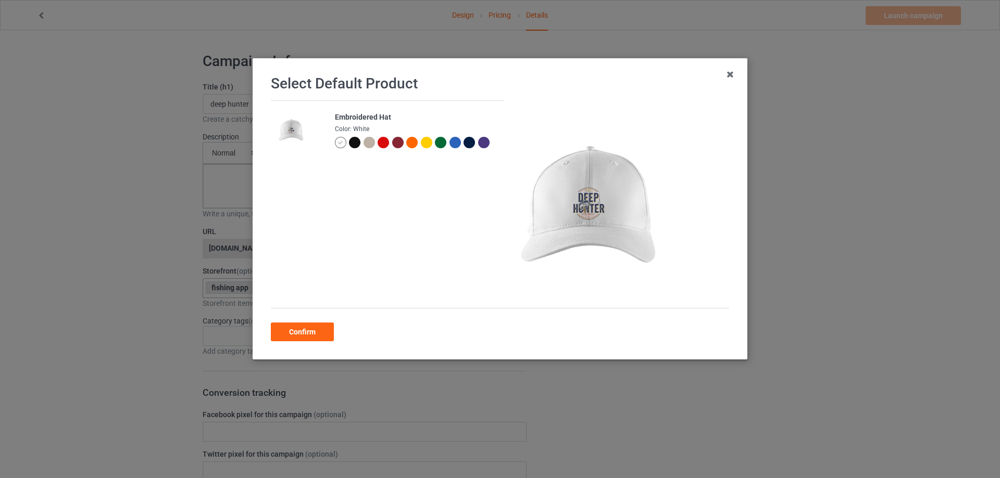
click at [366, 137] on div at bounding box center [368, 142] width 11 height 11
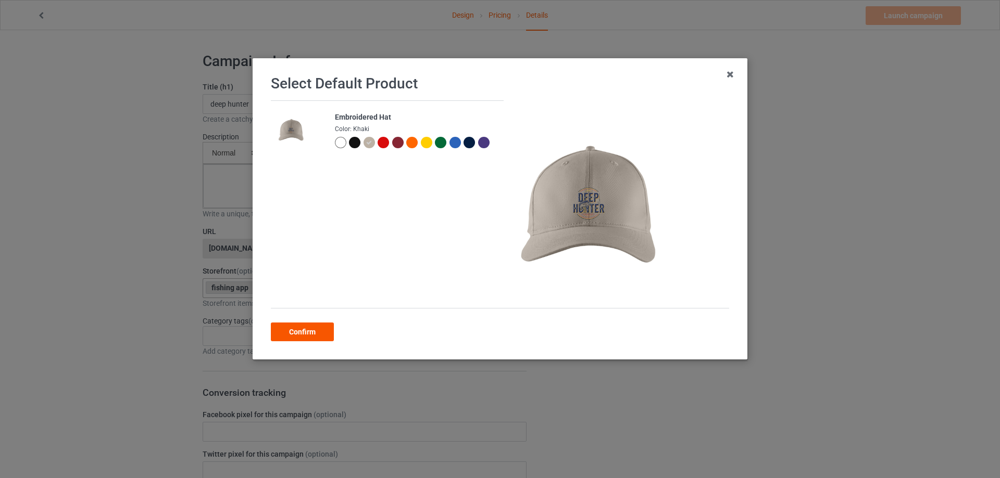
click at [302, 328] on div "Confirm" at bounding box center [302, 332] width 63 height 19
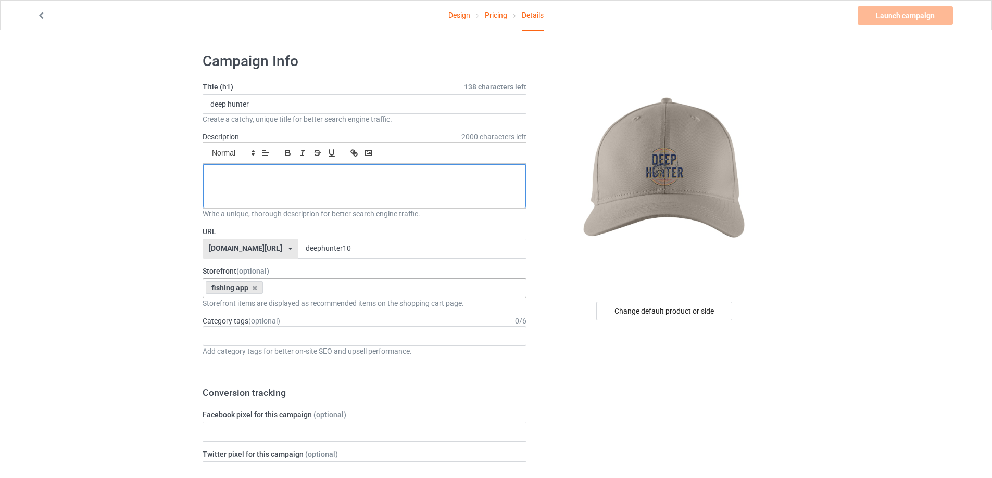
click at [271, 166] on div at bounding box center [364, 187] width 323 height 44
click at [877, 10] on link "Launch campaign" at bounding box center [904, 15] width 95 height 19
